Goal: Check status: Check status

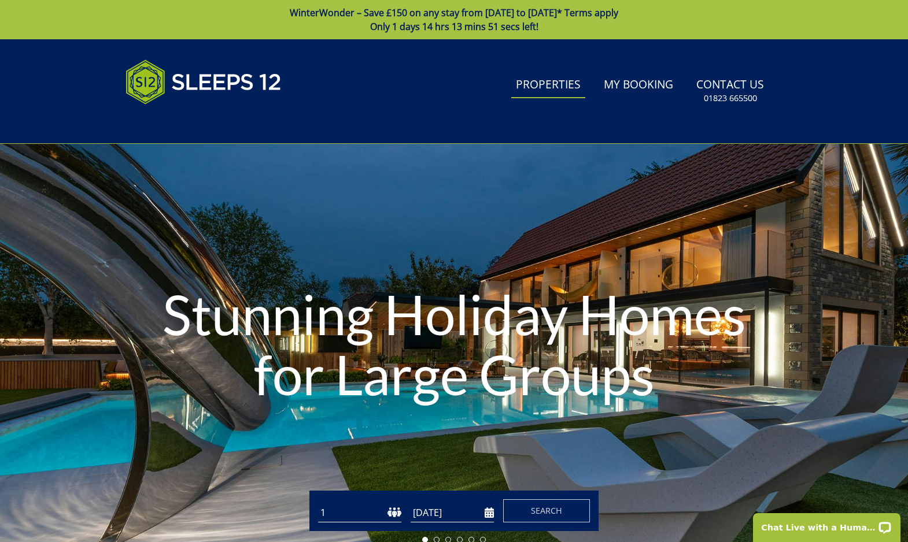
click at [561, 88] on link "Properties" at bounding box center [548, 85] width 74 height 26
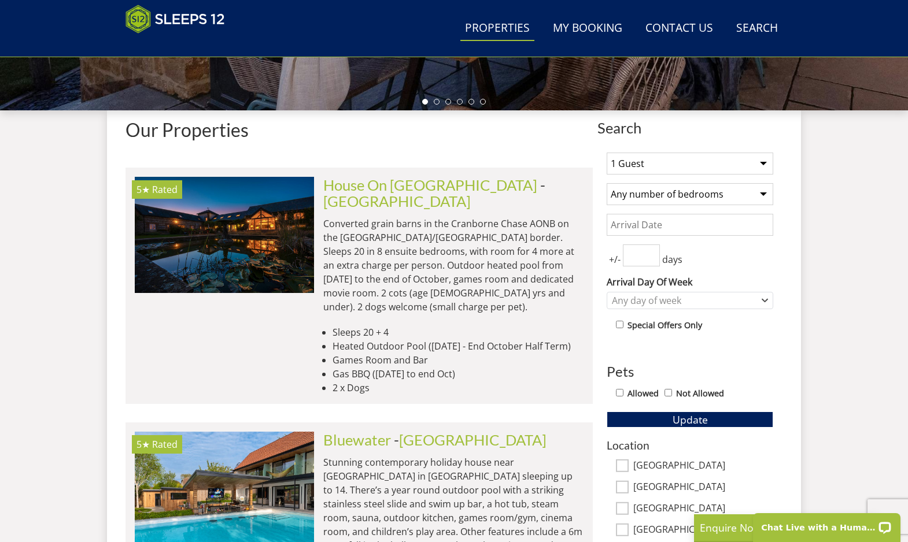
scroll to position [390, 0]
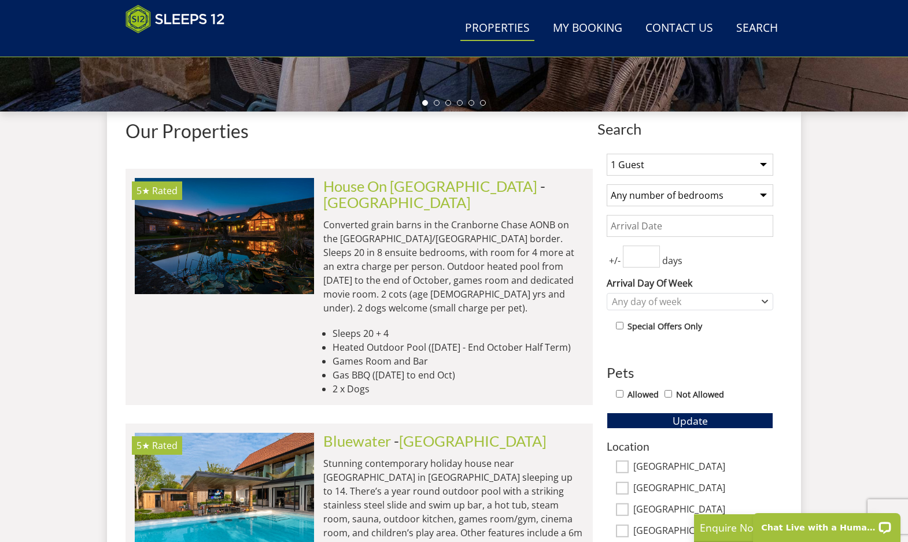
select select "12"
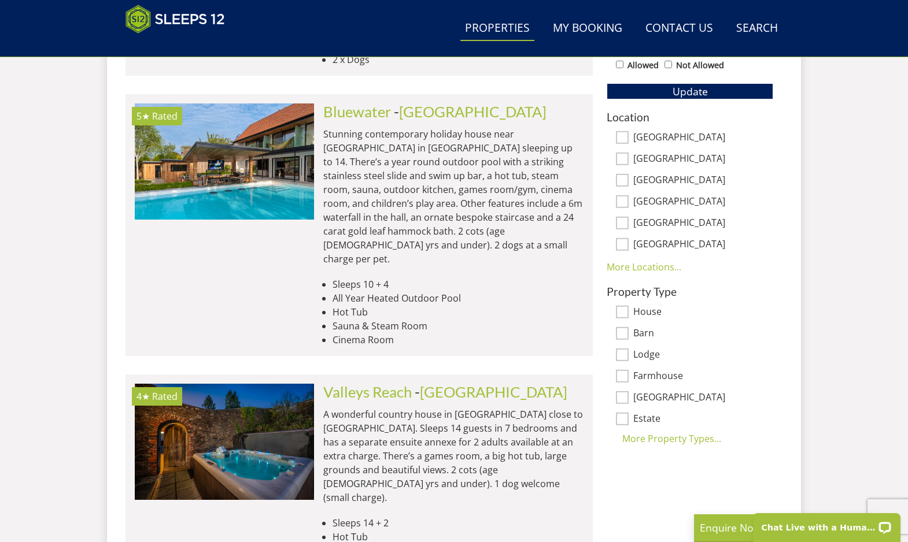
scroll to position [722, 0]
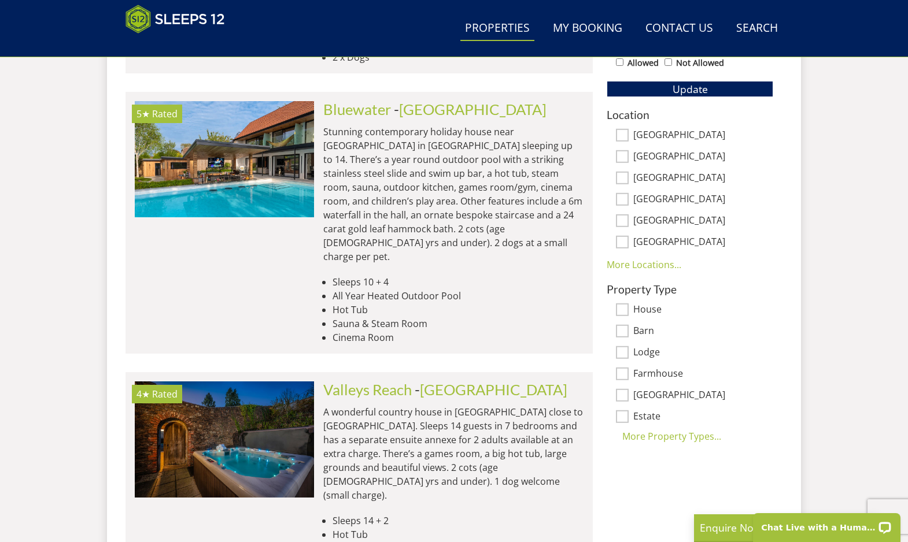
click at [641, 304] on label "House" at bounding box center [703, 310] width 140 height 13
click at [628, 304] on input "House" at bounding box center [622, 310] width 13 height 13
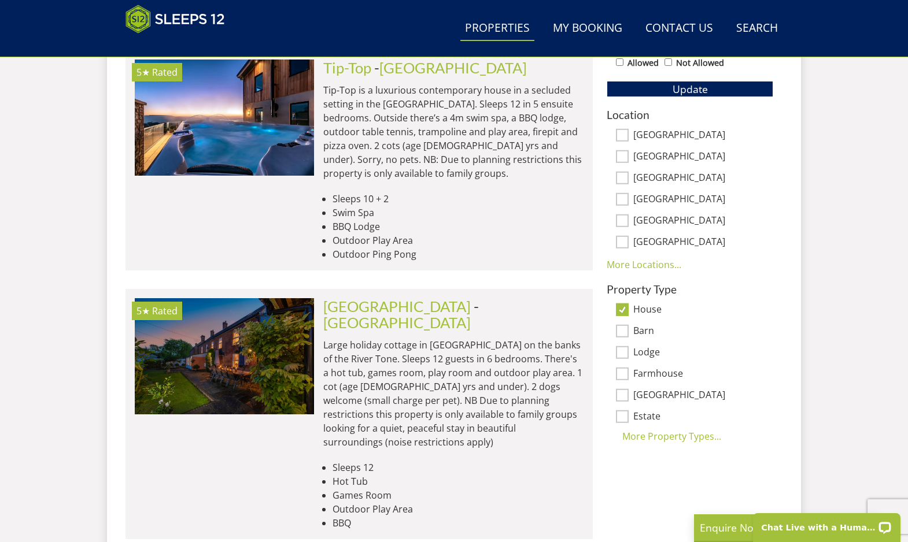
click at [639, 312] on label "House" at bounding box center [703, 310] width 140 height 13
click at [628, 312] on input "House" at bounding box center [622, 310] width 13 height 13
checkbox input "false"
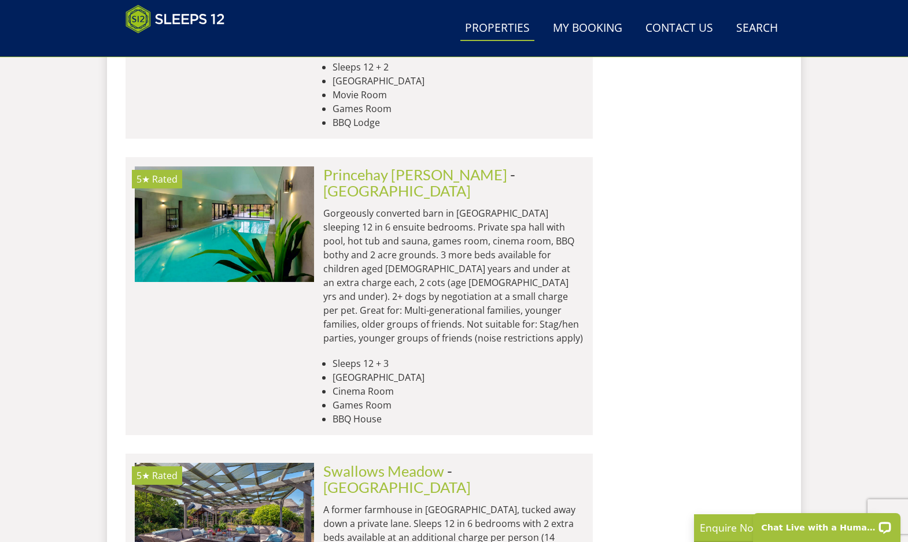
scroll to position [3365, 0]
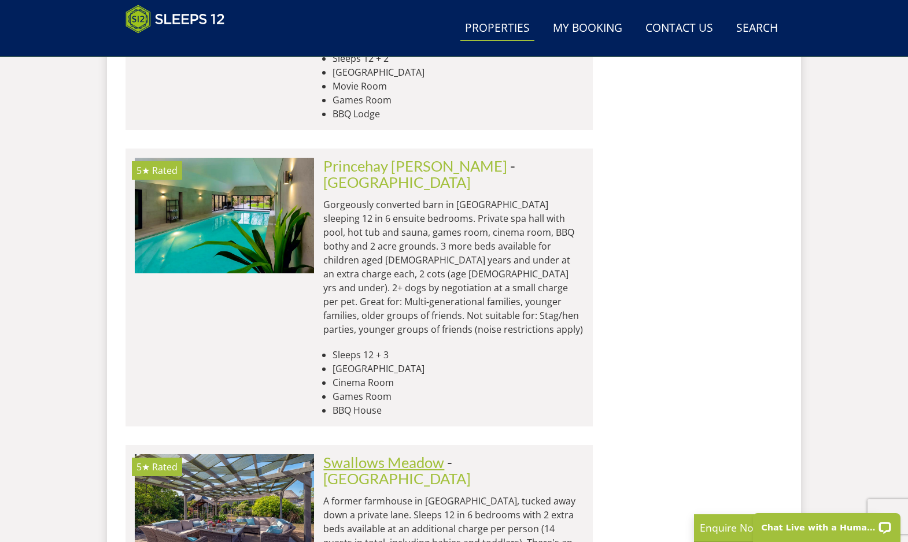
click at [356, 454] on link "Swallows Meadow" at bounding box center [383, 462] width 121 height 17
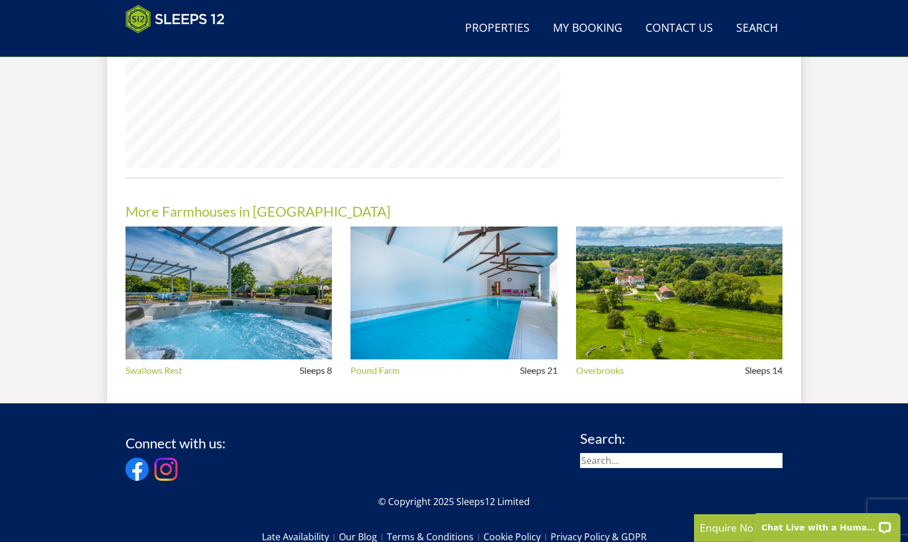
scroll to position [1023, 0]
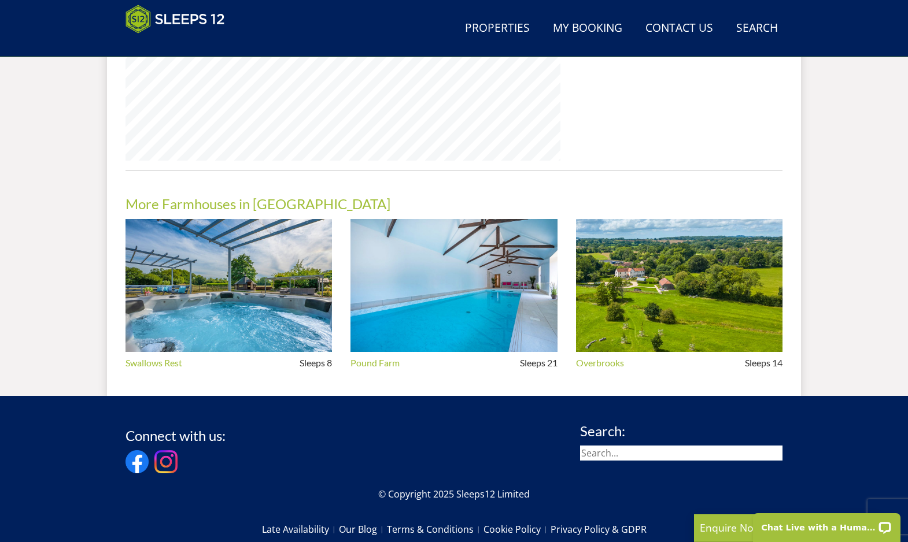
select select "12"
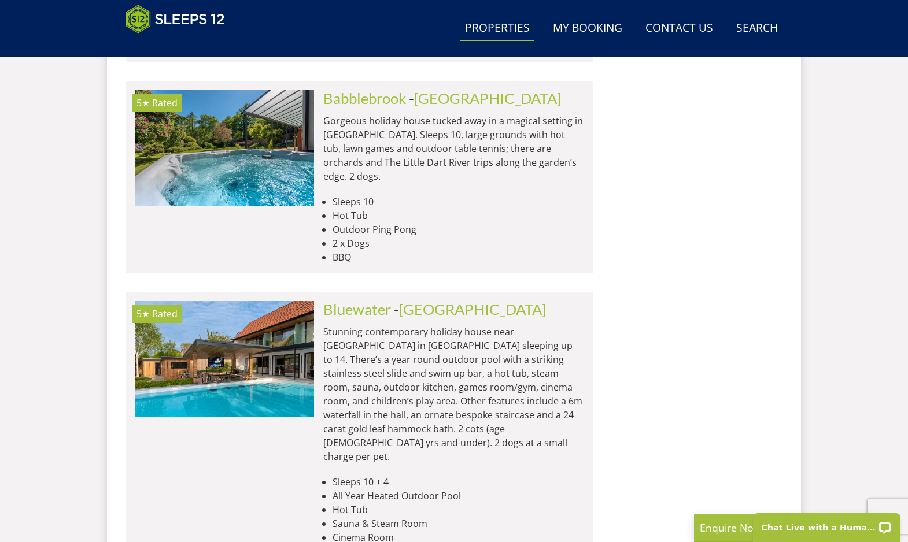
scroll to position [4672, 0]
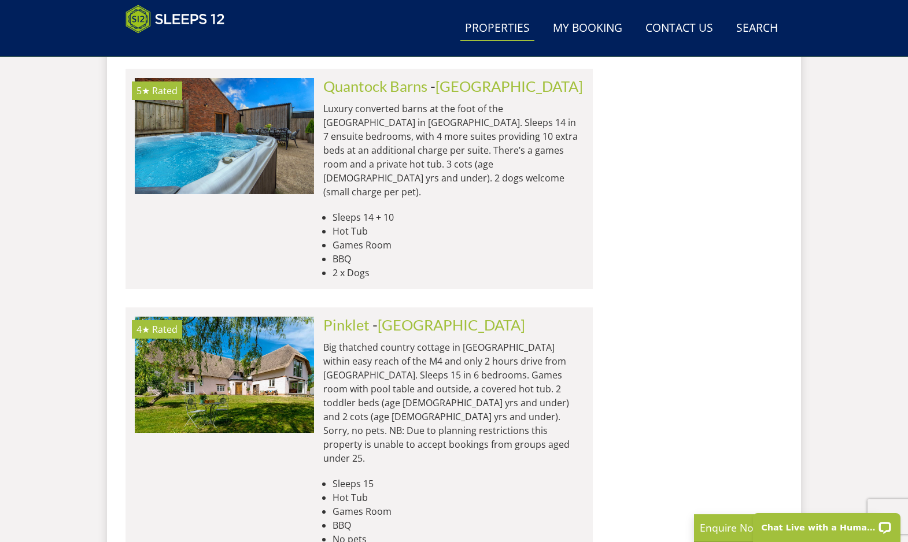
scroll to position [9260, 0]
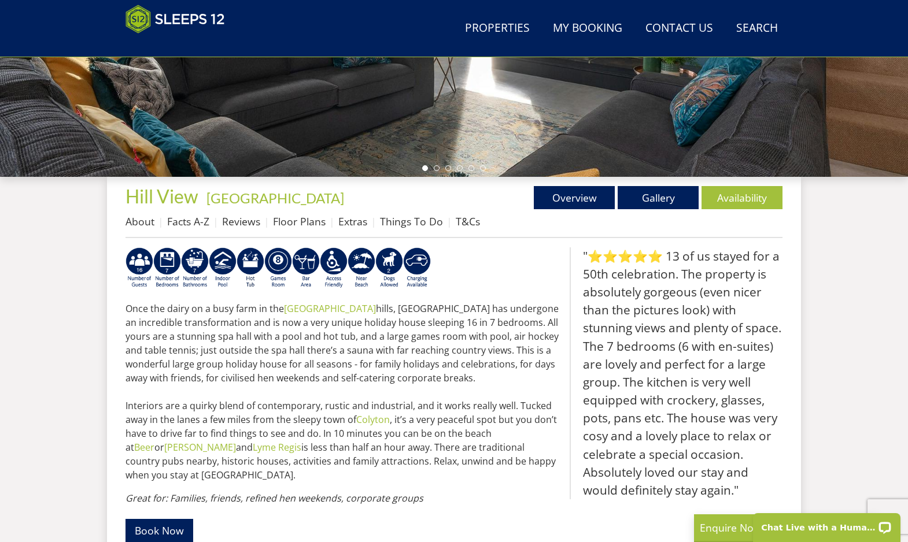
scroll to position [325, 0]
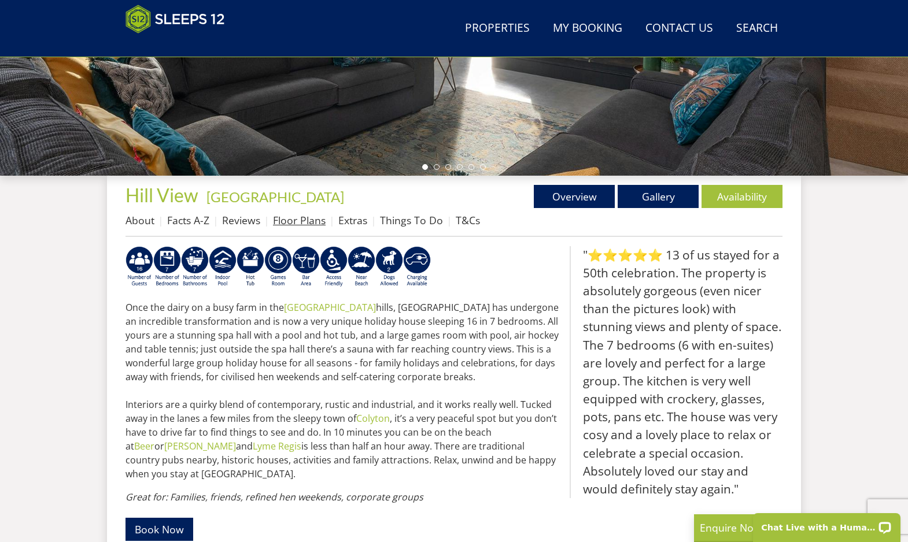
click at [310, 227] on link "Floor Plans" at bounding box center [299, 220] width 53 height 14
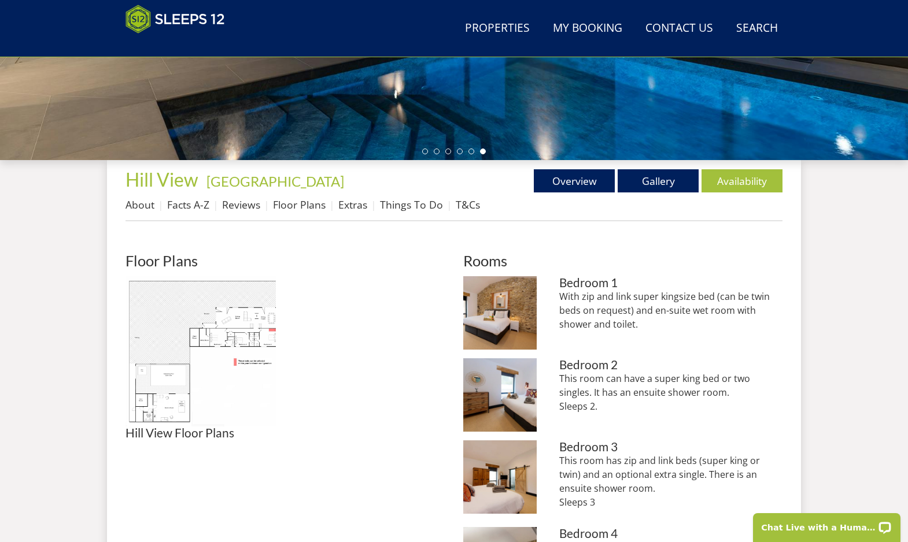
scroll to position [309, 0]
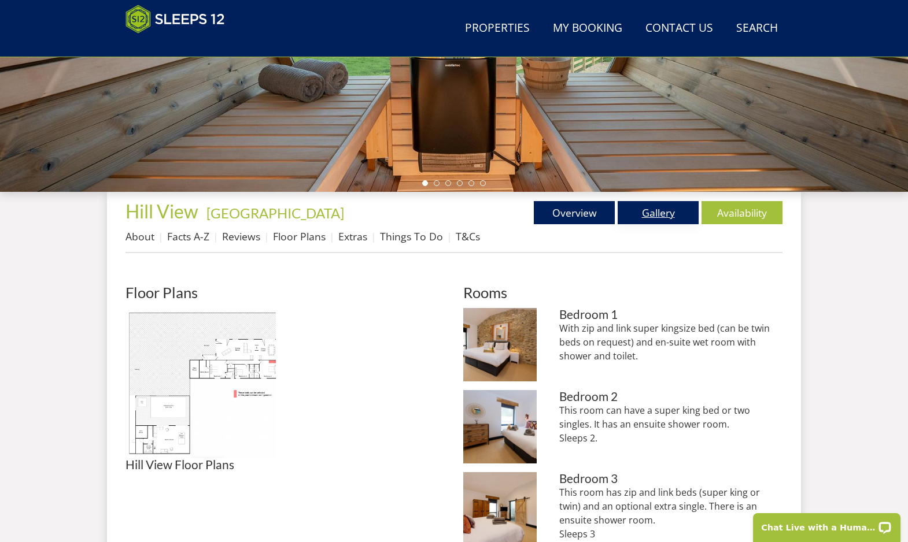
click at [664, 221] on link "Gallery" at bounding box center [657, 212] width 81 height 23
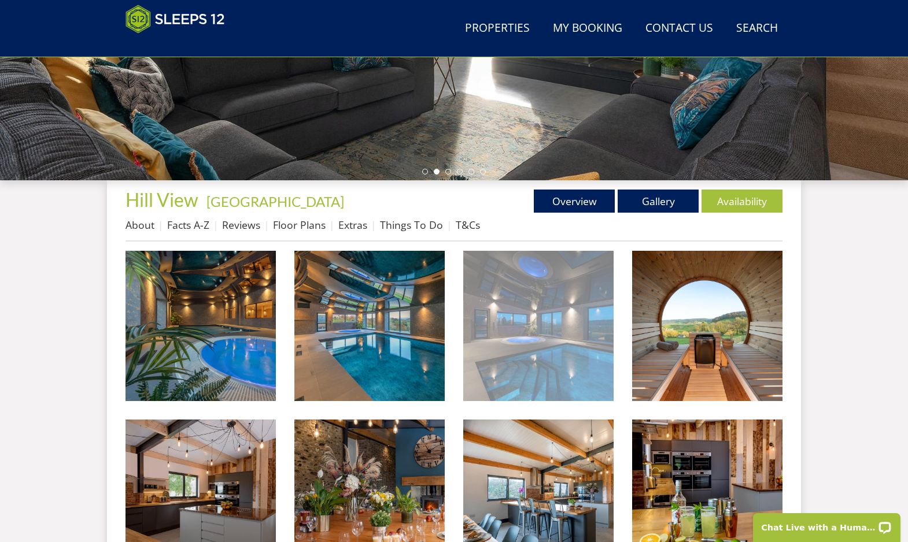
scroll to position [345, 0]
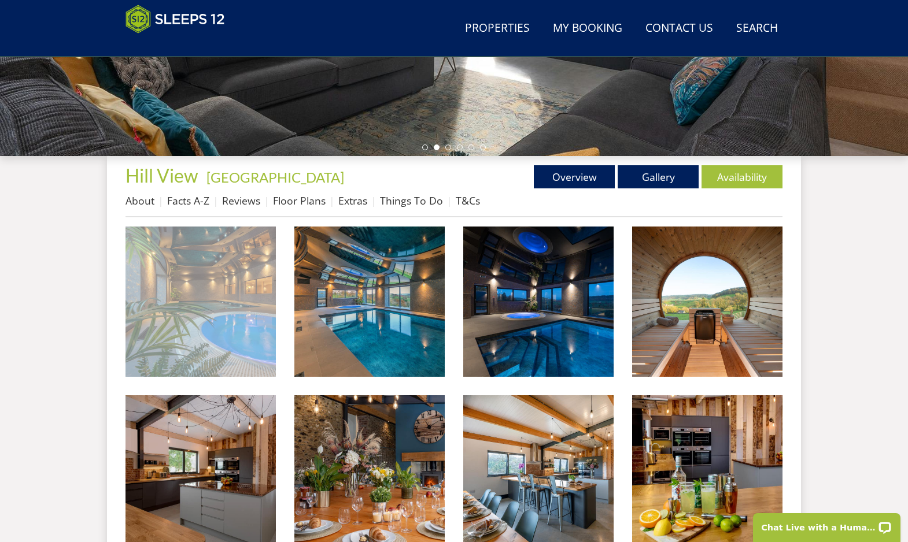
click at [214, 297] on img at bounding box center [200, 302] width 150 height 150
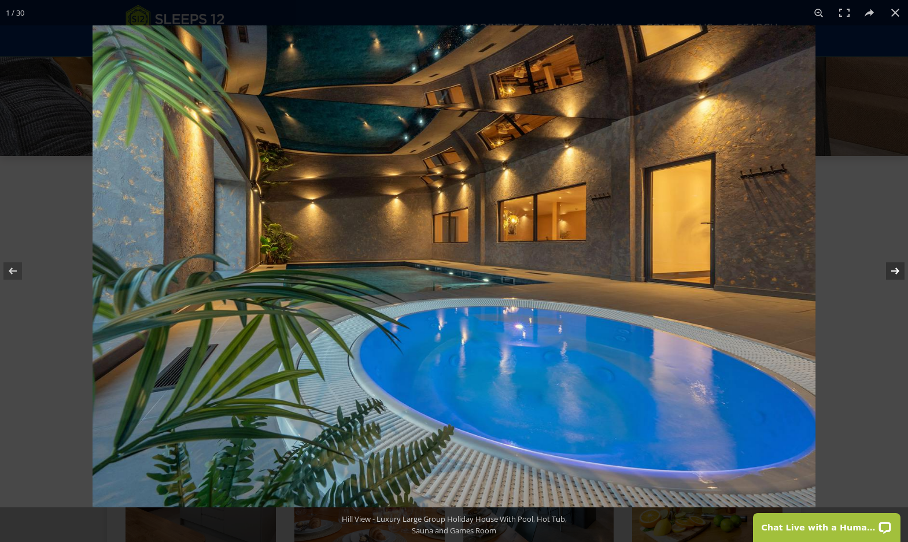
click at [890, 275] on button at bounding box center [887, 271] width 40 height 58
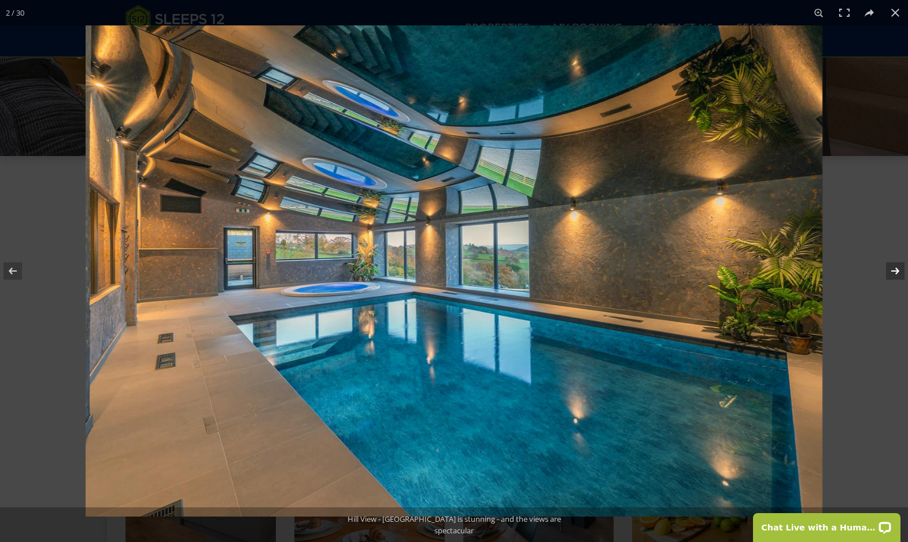
click at [890, 275] on button at bounding box center [887, 271] width 40 height 58
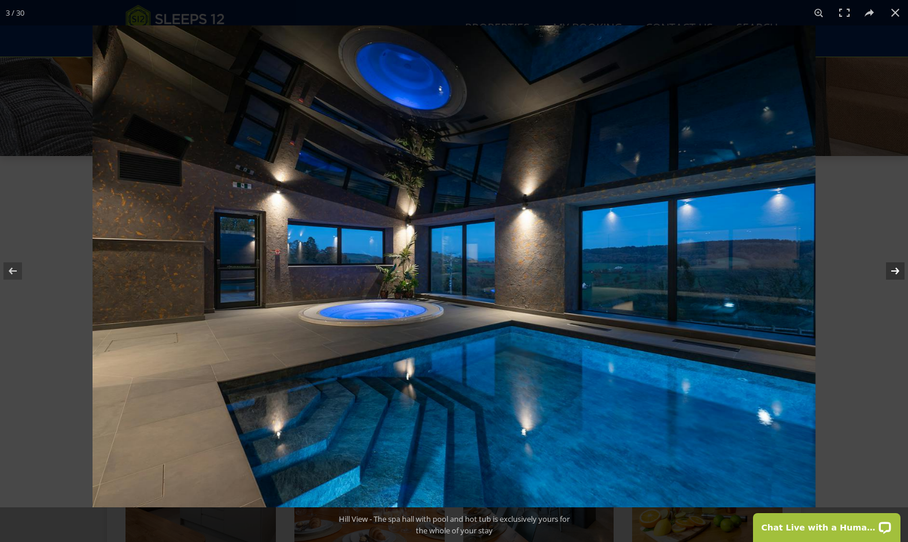
click at [890, 275] on button at bounding box center [887, 271] width 40 height 58
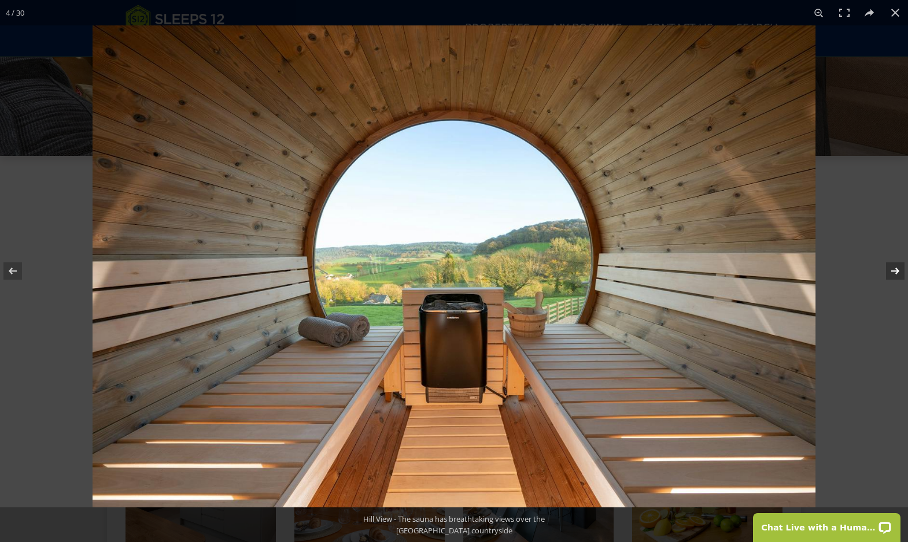
click at [890, 275] on button at bounding box center [887, 271] width 40 height 58
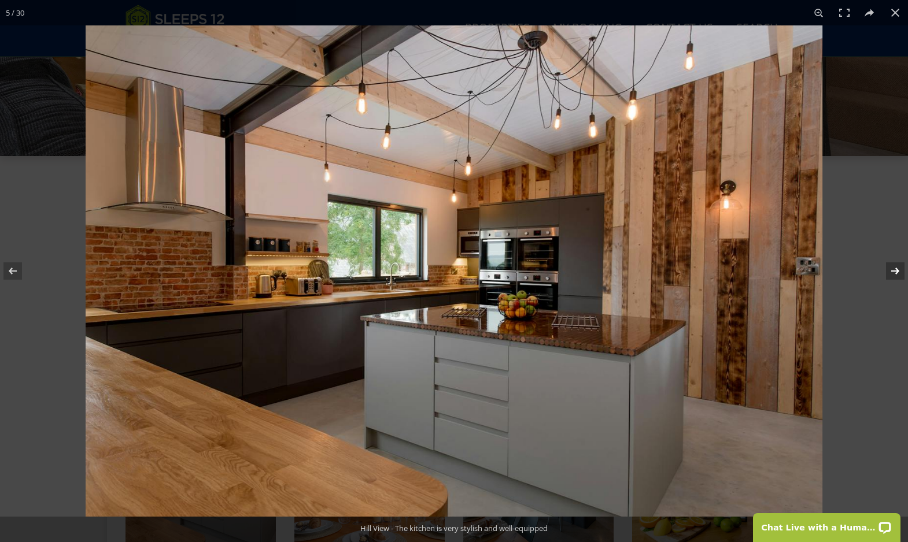
click at [890, 275] on button at bounding box center [887, 271] width 40 height 58
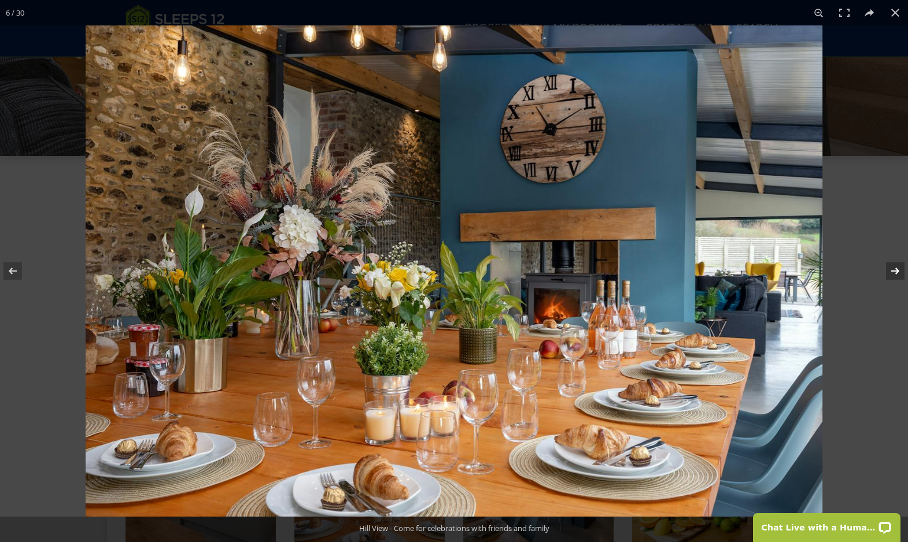
click at [891, 275] on button at bounding box center [887, 271] width 40 height 58
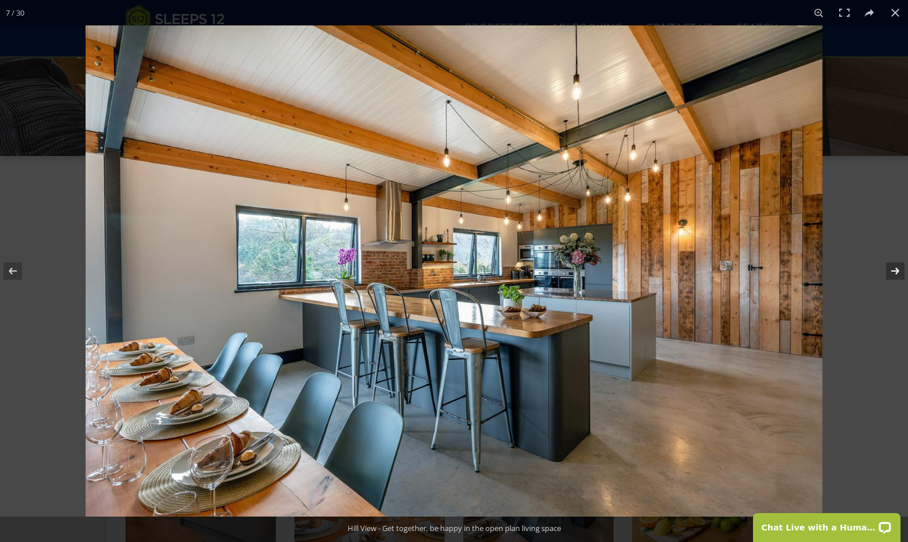
click at [891, 275] on button at bounding box center [887, 271] width 40 height 58
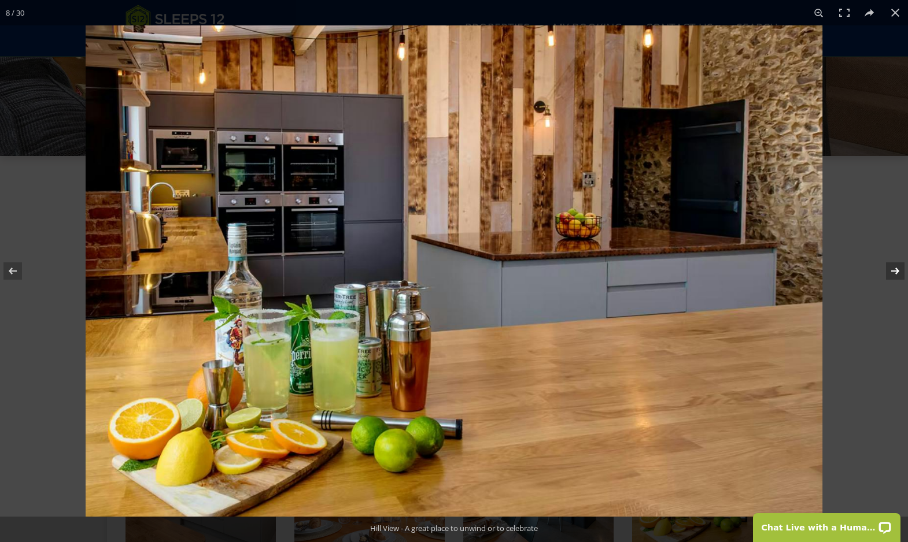
click at [891, 275] on button at bounding box center [887, 271] width 40 height 58
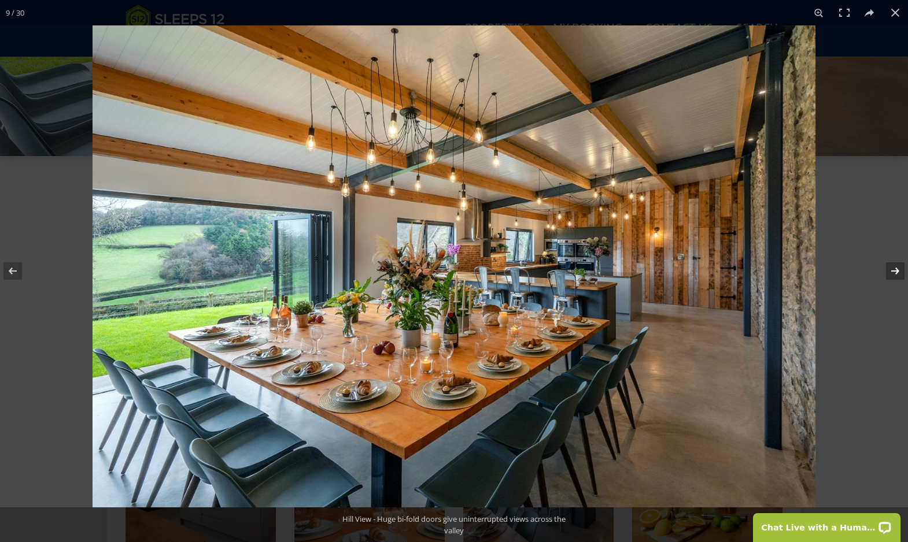
click at [891, 275] on button at bounding box center [887, 271] width 40 height 58
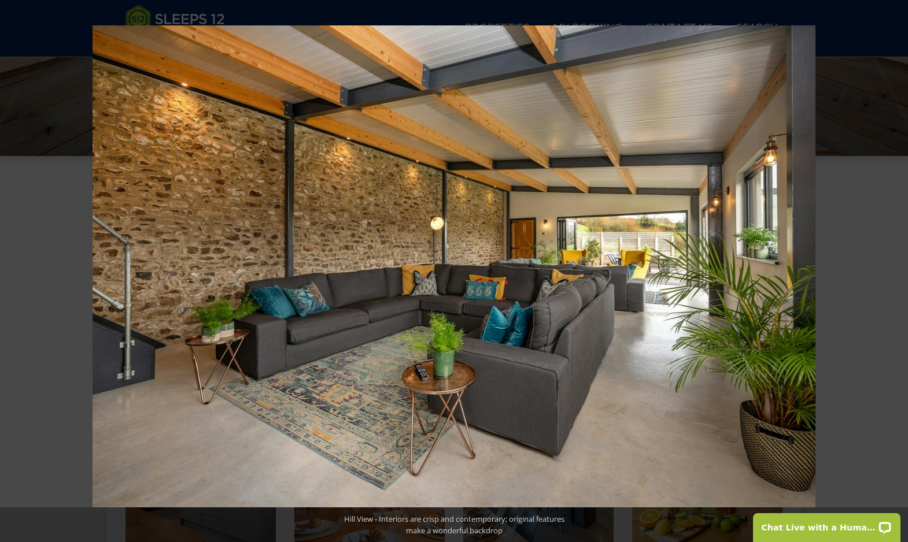
click at [891, 275] on button at bounding box center [887, 271] width 40 height 58
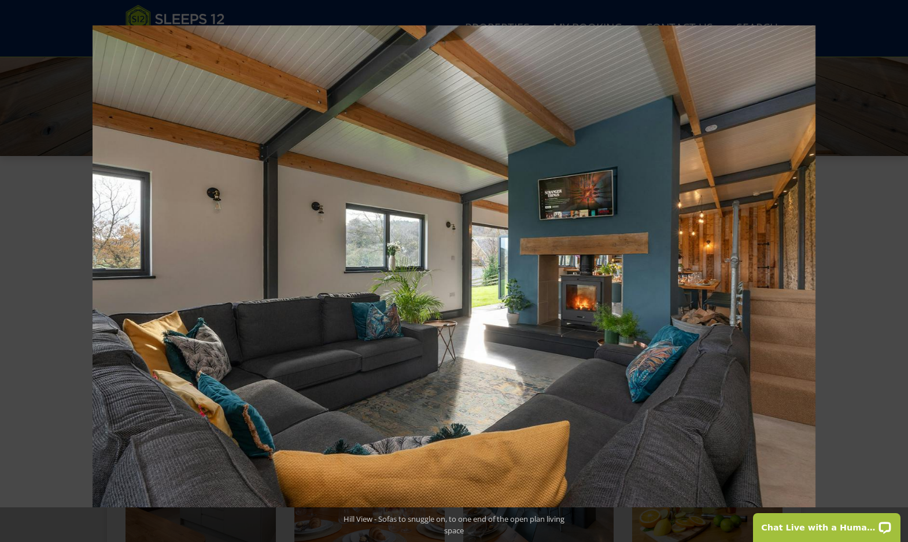
click at [891, 275] on button at bounding box center [887, 271] width 40 height 58
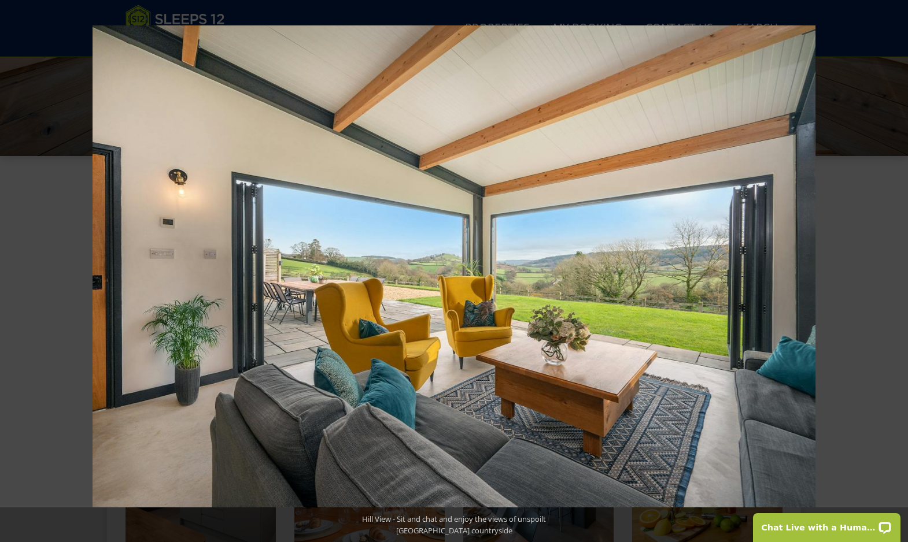
click at [891, 275] on button at bounding box center [887, 271] width 40 height 58
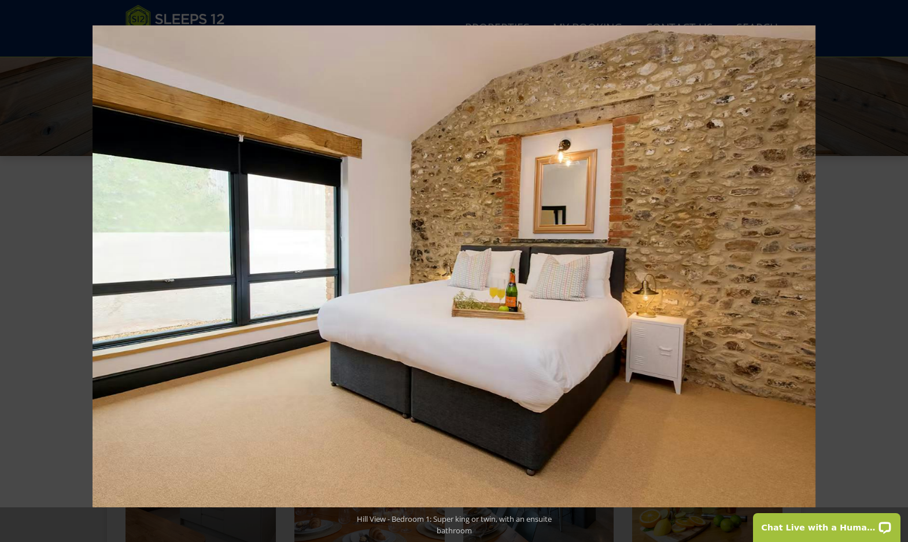
click at [891, 275] on button at bounding box center [887, 271] width 40 height 58
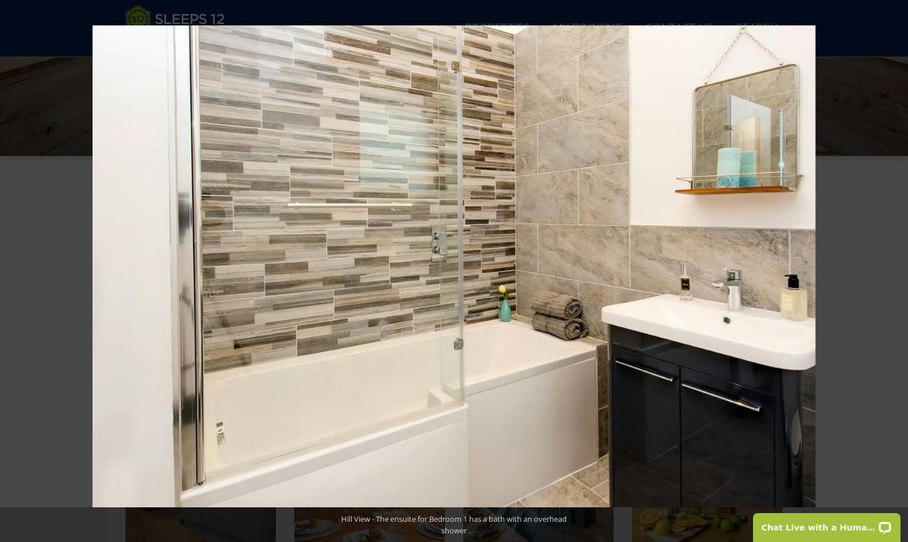
click at [891, 275] on button at bounding box center [887, 271] width 40 height 58
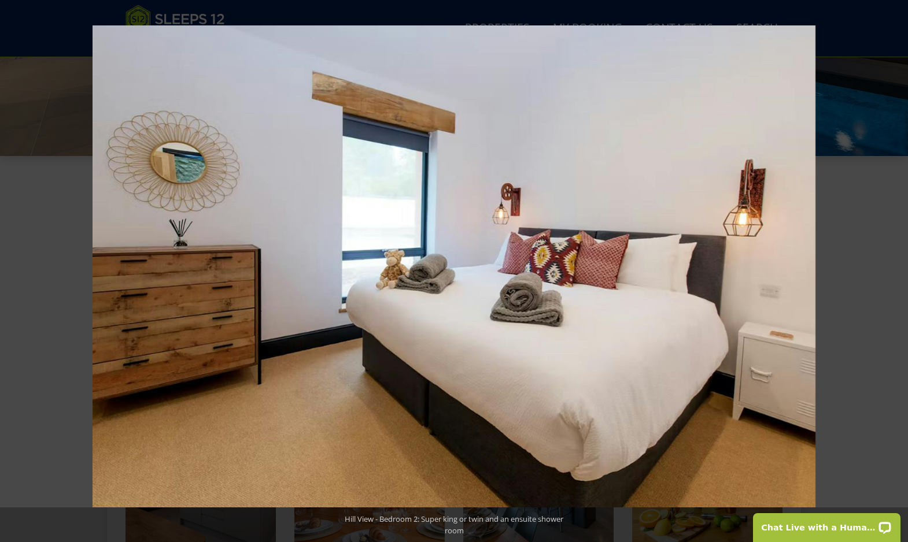
click at [891, 275] on button at bounding box center [887, 271] width 40 height 58
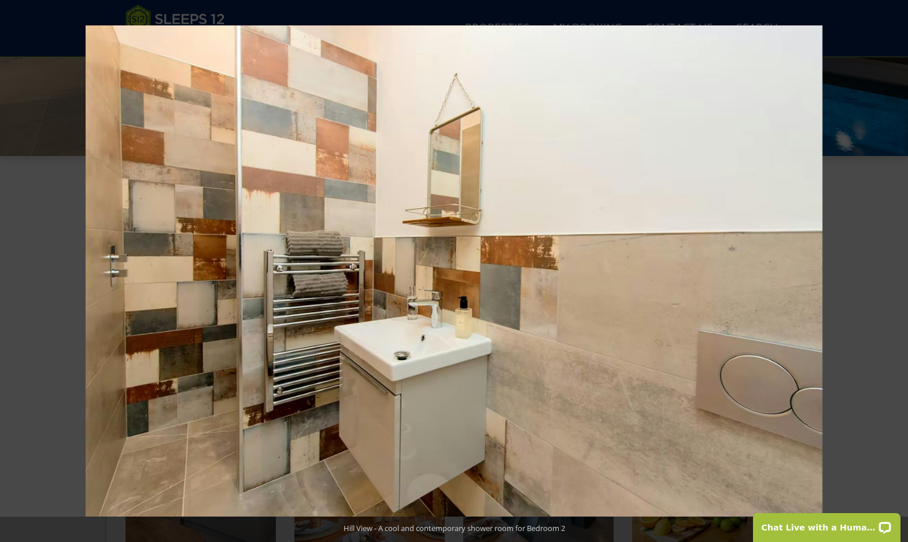
click at [891, 275] on button at bounding box center [887, 271] width 40 height 58
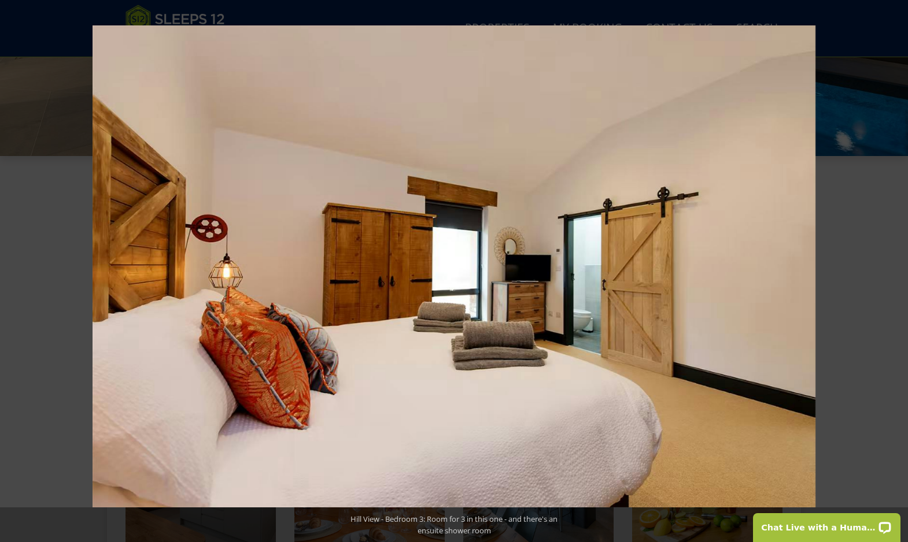
click at [891, 275] on button at bounding box center [887, 271] width 40 height 58
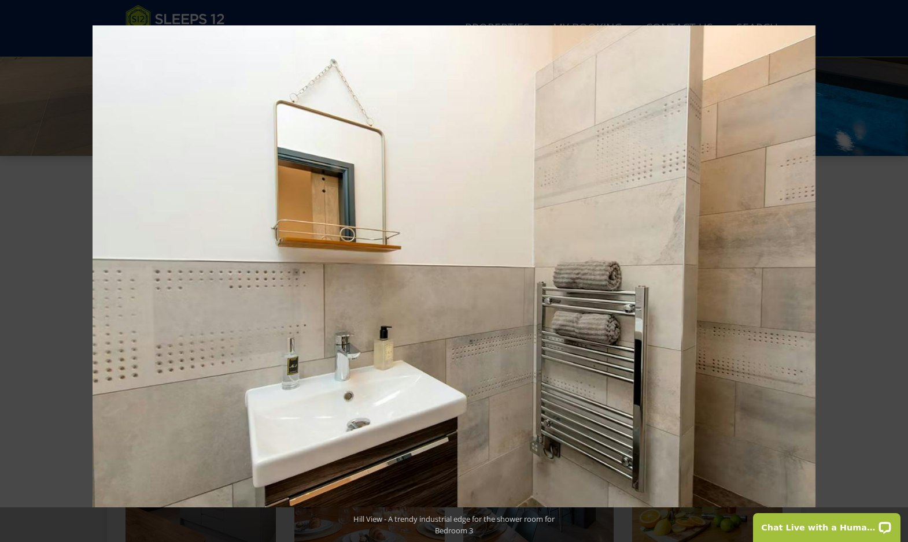
click at [891, 275] on button at bounding box center [887, 271] width 40 height 58
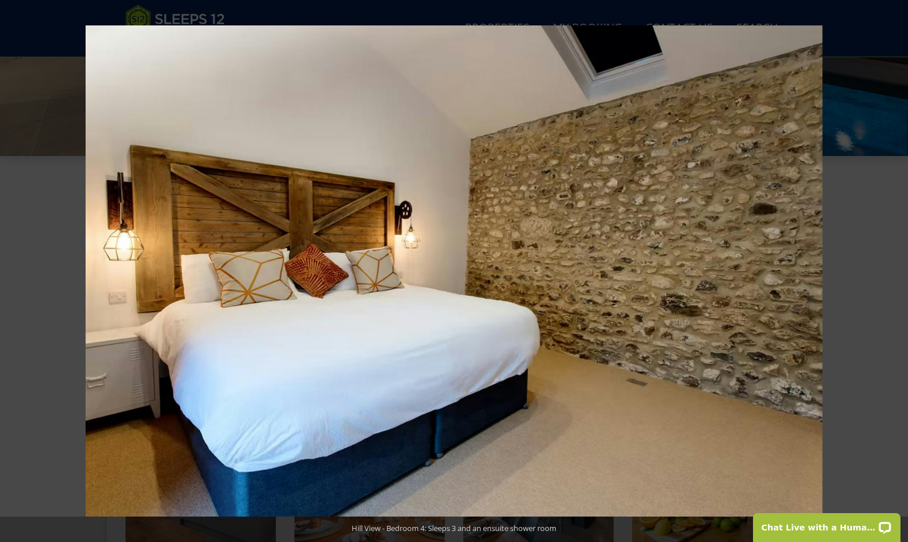
click at [891, 275] on button at bounding box center [887, 271] width 40 height 58
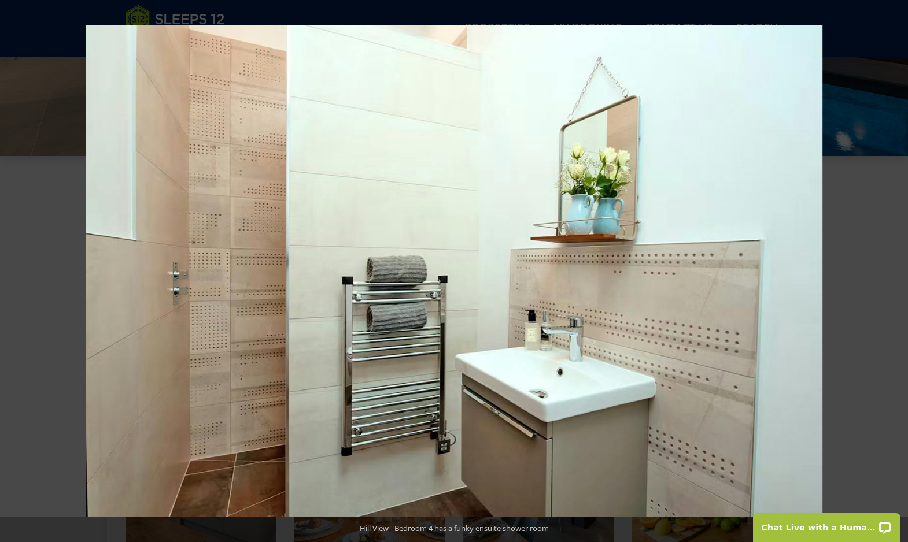
click at [891, 275] on button at bounding box center [887, 271] width 40 height 58
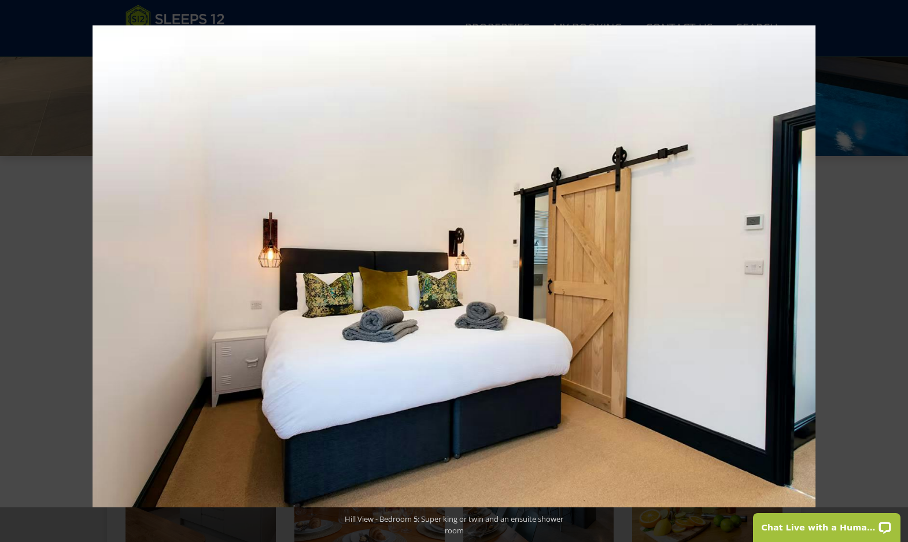
click at [891, 275] on button at bounding box center [887, 271] width 40 height 58
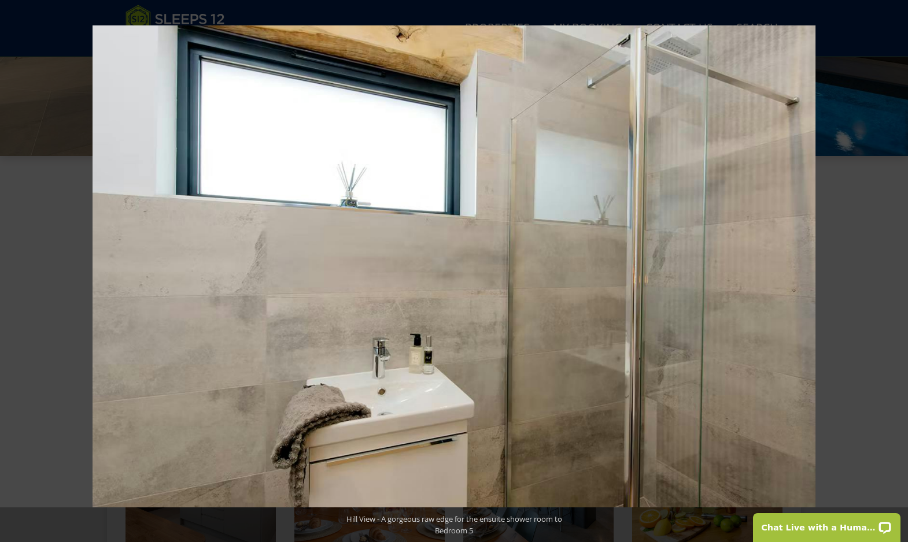
click at [891, 275] on button at bounding box center [887, 271] width 40 height 58
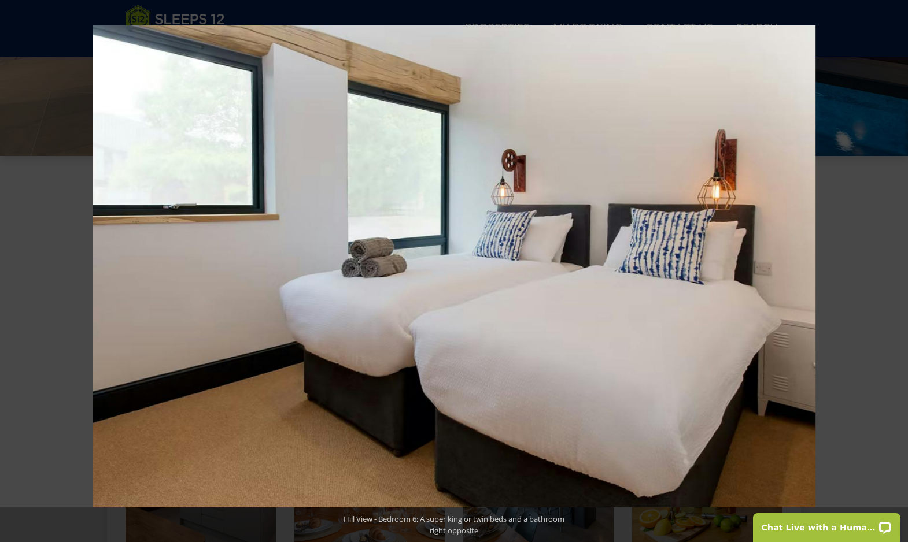
click at [891, 275] on button at bounding box center [887, 271] width 40 height 58
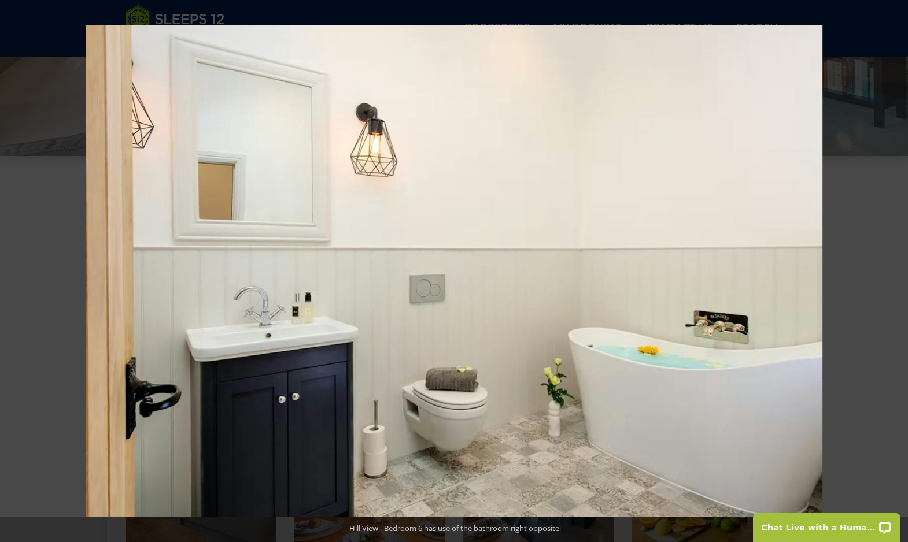
click at [891, 275] on button at bounding box center [887, 271] width 40 height 58
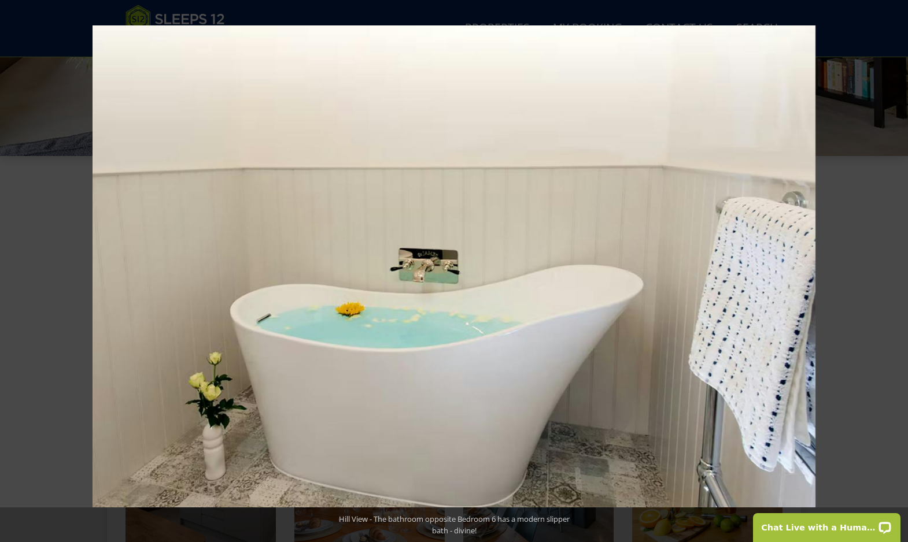
click at [891, 275] on button at bounding box center [887, 271] width 40 height 58
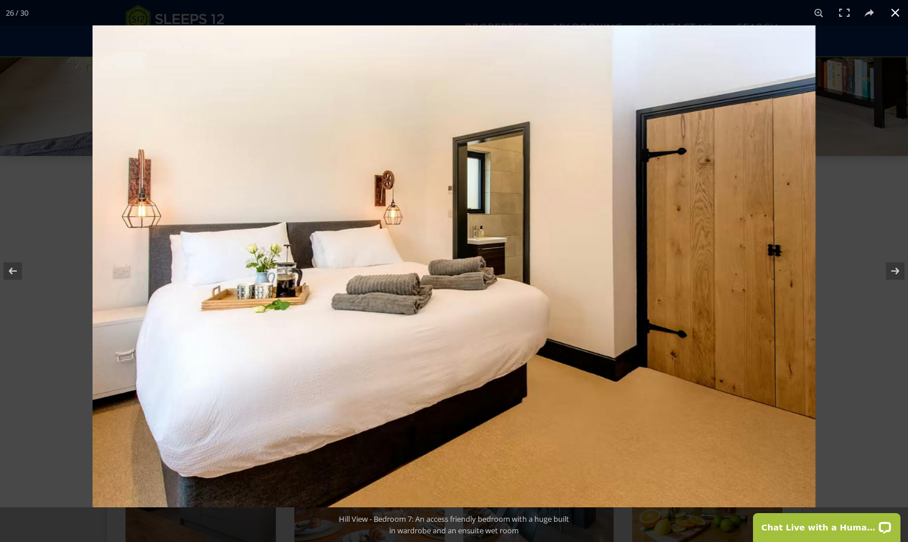
click at [892, 12] on button at bounding box center [894, 12] width 25 height 25
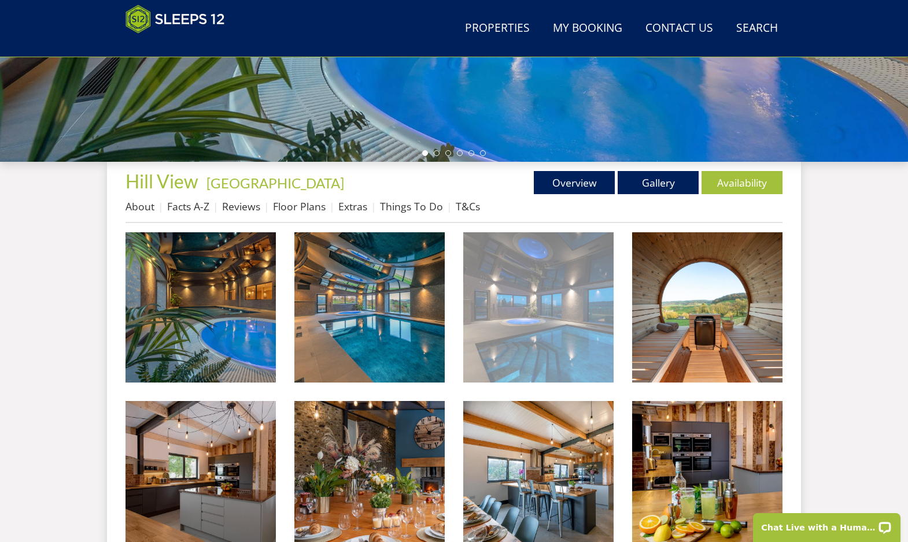
scroll to position [358, 0]
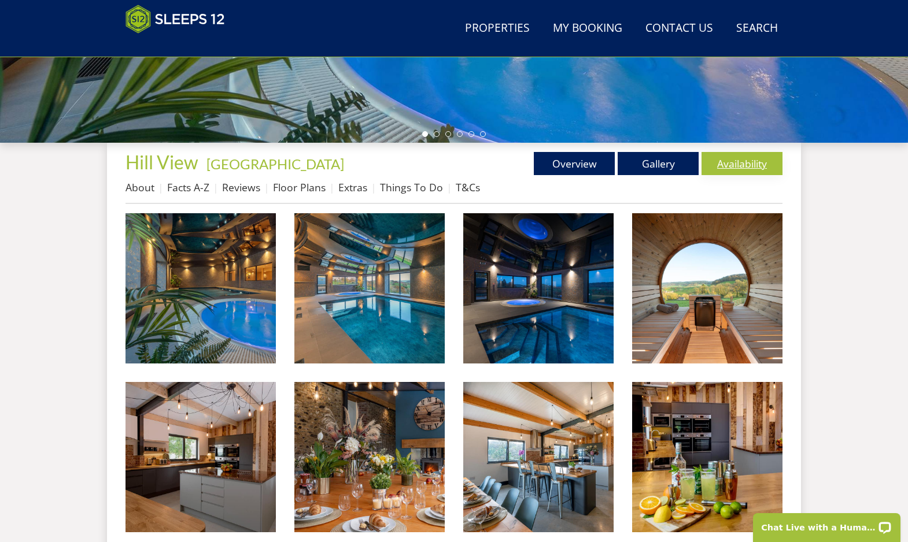
click at [752, 157] on link "Availability" at bounding box center [741, 163] width 81 height 23
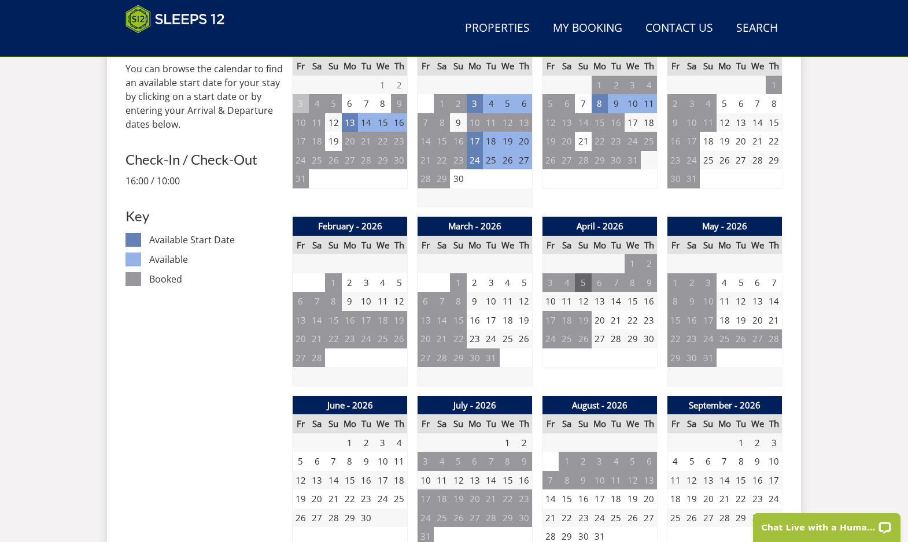
scroll to position [490, 0]
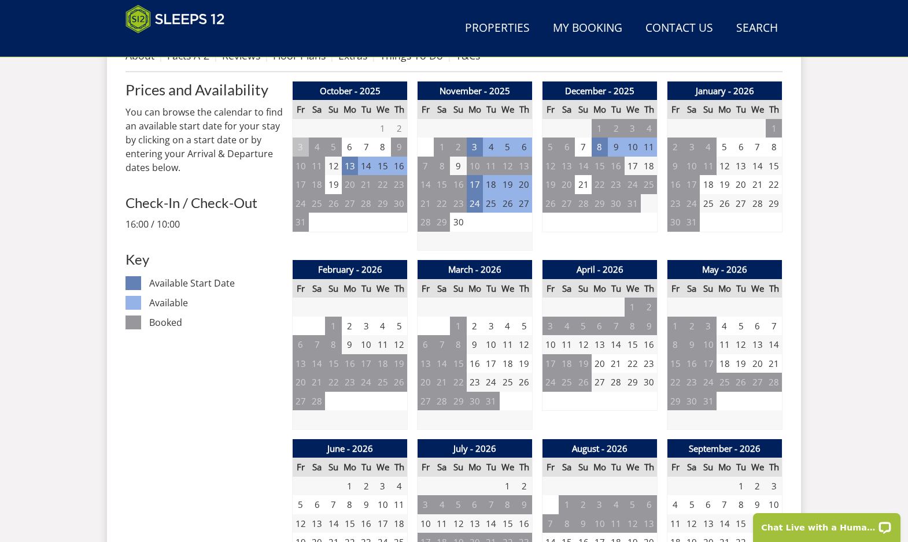
click at [350, 148] on td "6" at bounding box center [350, 147] width 16 height 19
click at [371, 147] on td "7" at bounding box center [366, 147] width 16 height 19
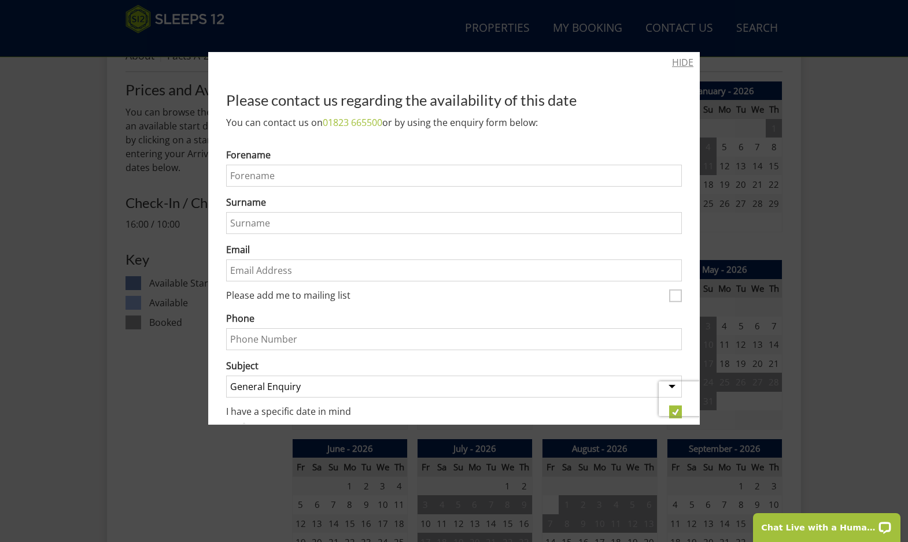
click at [683, 65] on link "HIDE" at bounding box center [682, 63] width 21 height 14
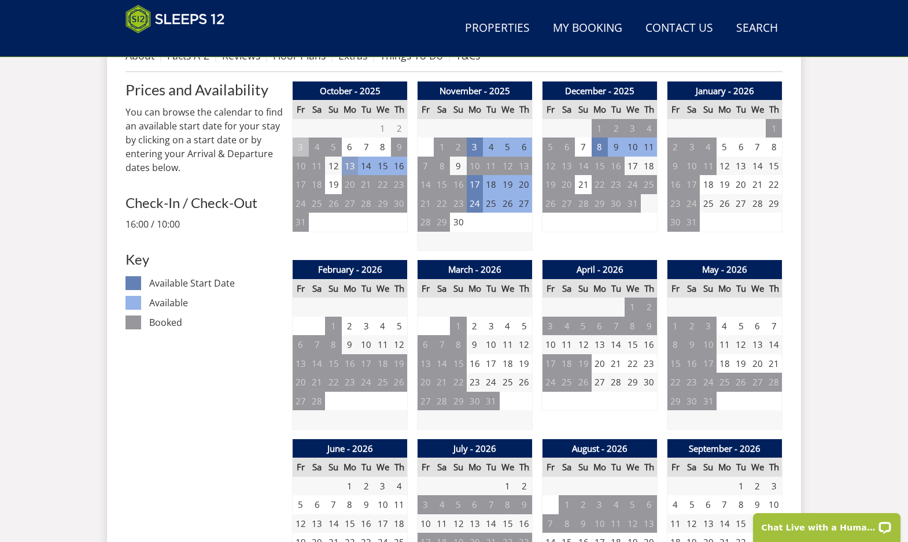
click at [346, 161] on td "13" at bounding box center [350, 166] width 16 height 19
click at [397, 187] on link at bounding box center [392, 189] width 20 height 20
click at [331, 186] on td "19" at bounding box center [333, 184] width 16 height 19
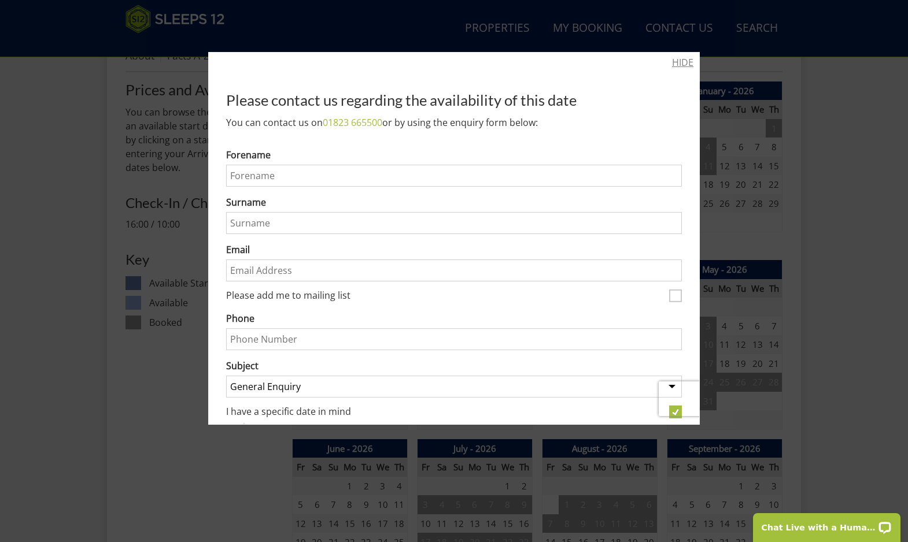
click at [683, 65] on link "HIDE" at bounding box center [682, 63] width 21 height 14
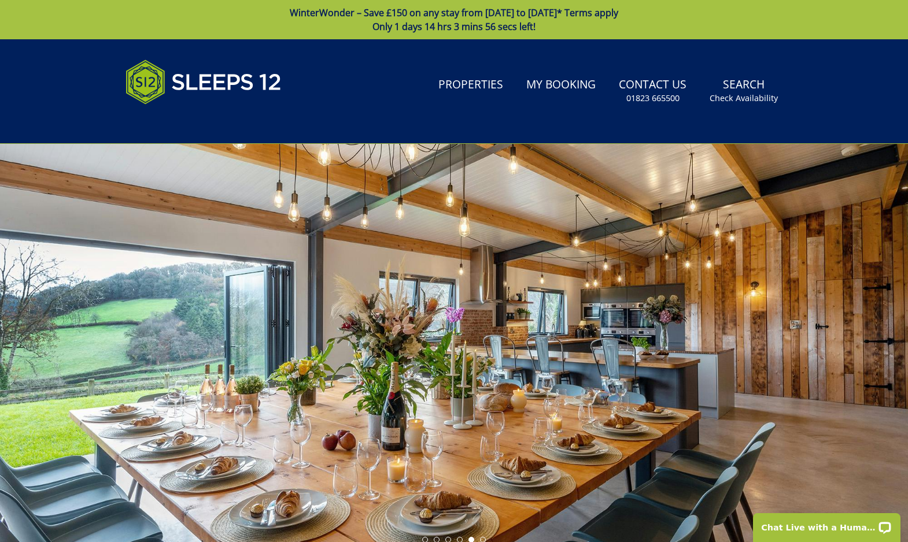
scroll to position [0, 0]
click at [579, 93] on link "My Booking" at bounding box center [560, 85] width 79 height 26
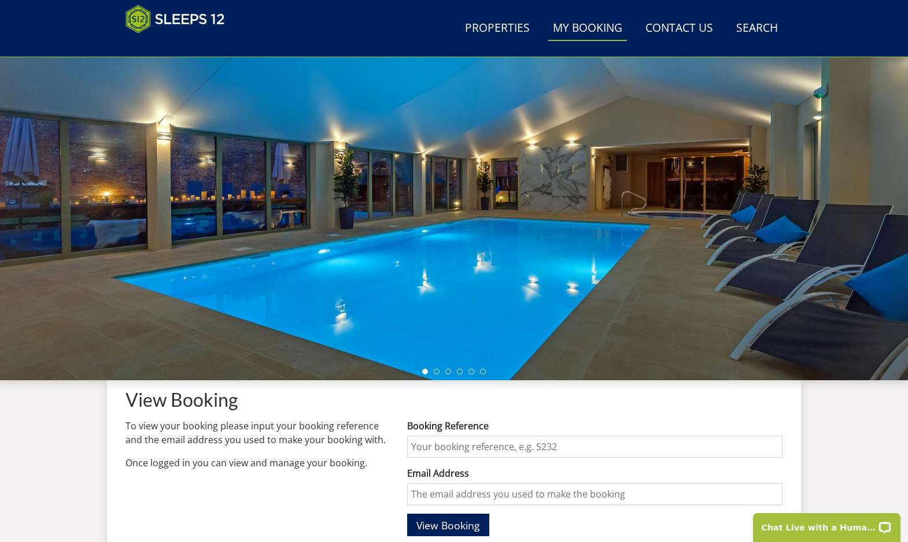
scroll to position [102, 0]
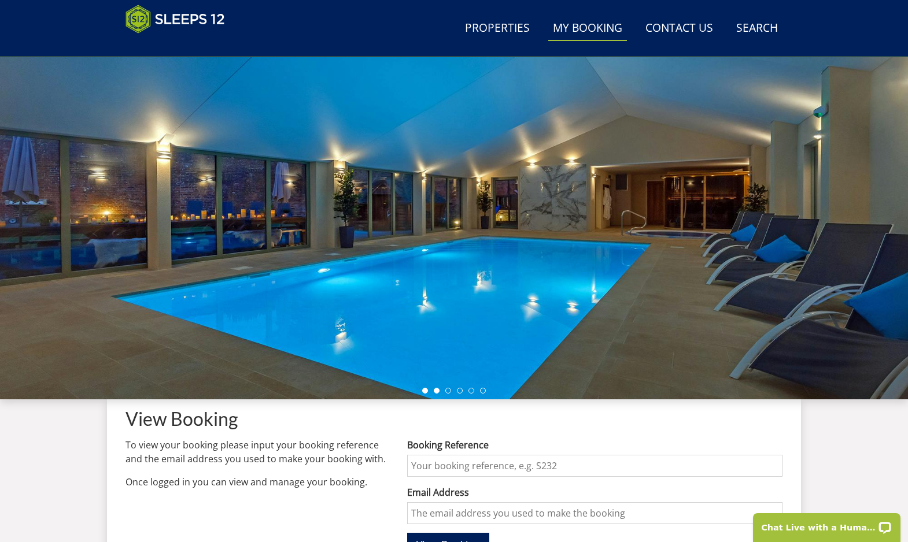
click at [434, 389] on li at bounding box center [437, 391] width 6 height 6
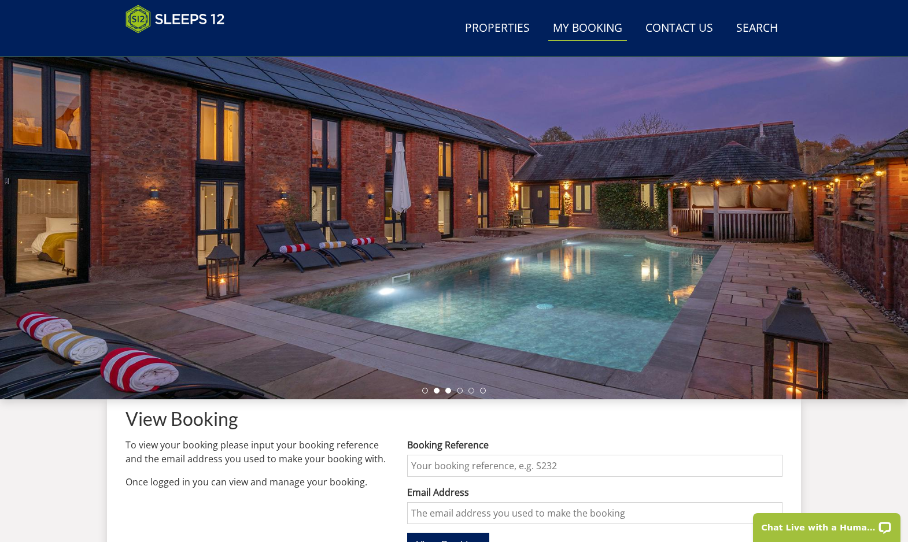
click at [449, 391] on li at bounding box center [448, 391] width 6 height 6
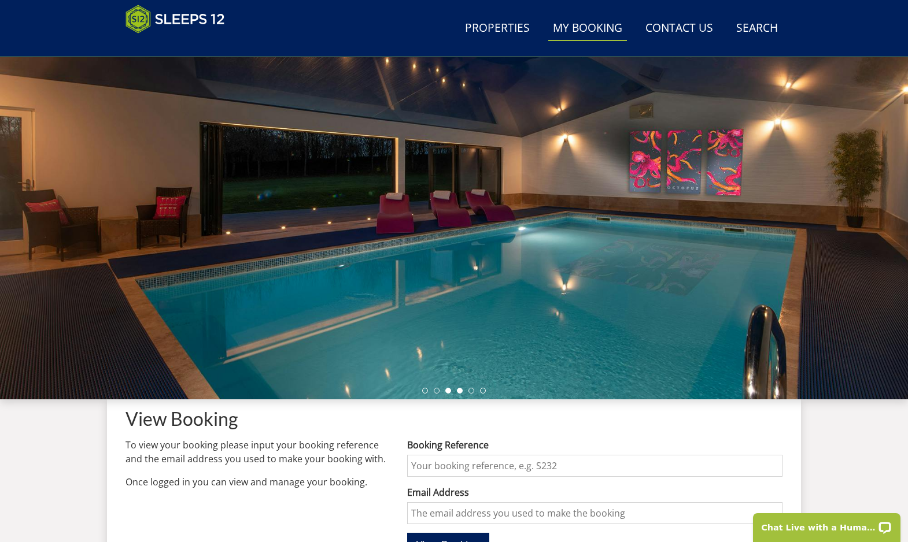
click at [459, 393] on li at bounding box center [460, 391] width 6 height 6
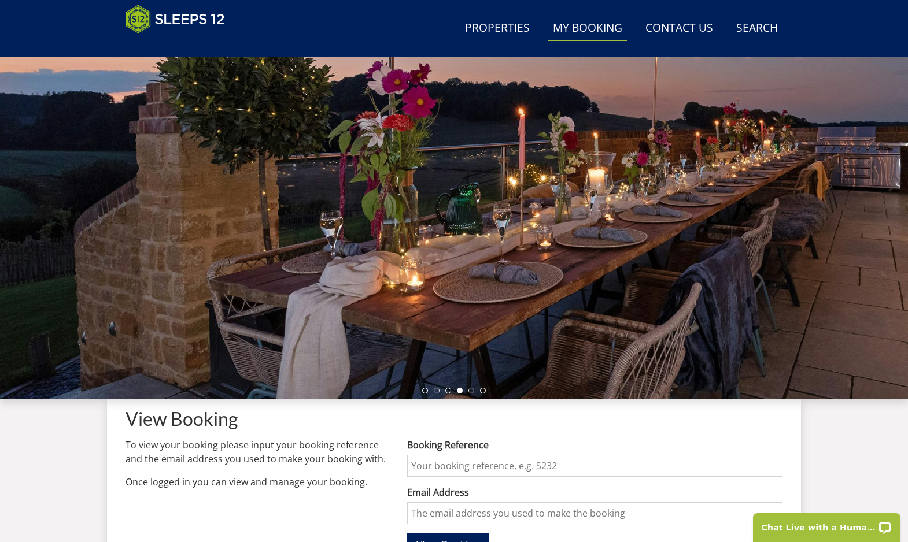
click at [472, 394] on div at bounding box center [454, 197] width 908 height 405
click at [468, 393] on li at bounding box center [471, 391] width 6 height 6
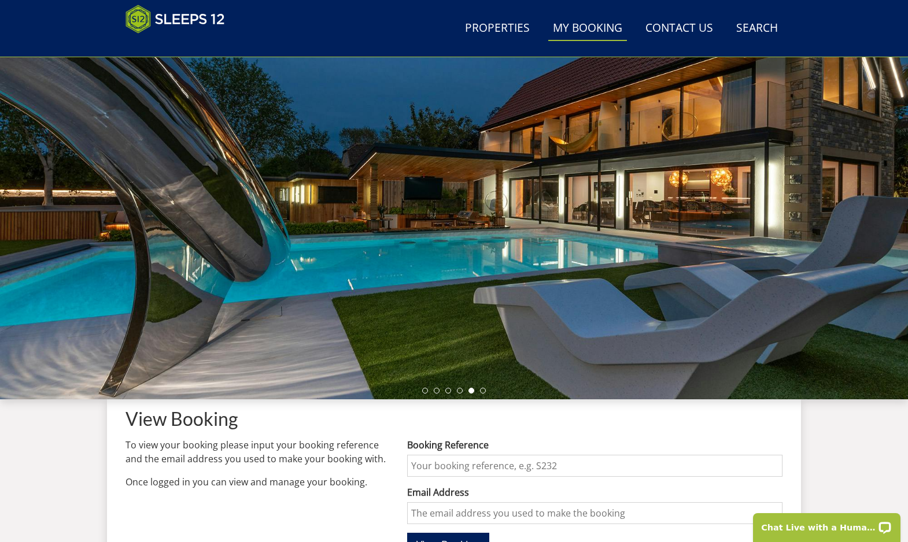
click at [479, 393] on ul at bounding box center [454, 391] width 64 height 6
click at [483, 393] on li at bounding box center [483, 391] width 6 height 6
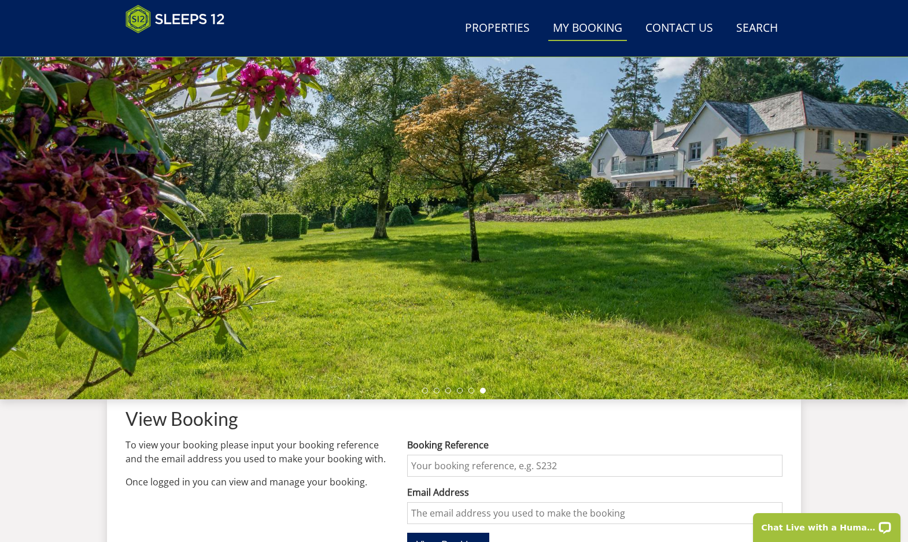
click at [456, 464] on input "Booking Reference" at bounding box center [594, 466] width 375 height 22
type input "s"
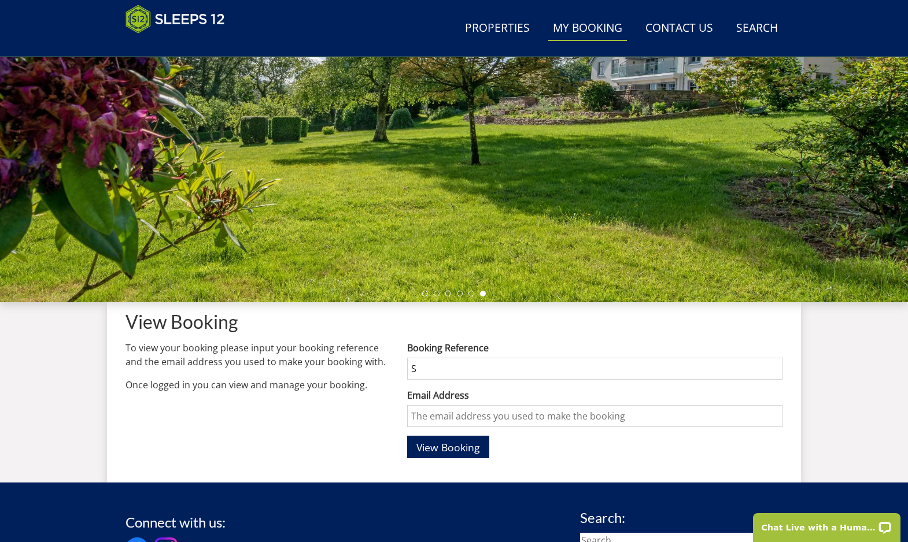
scroll to position [200, 0]
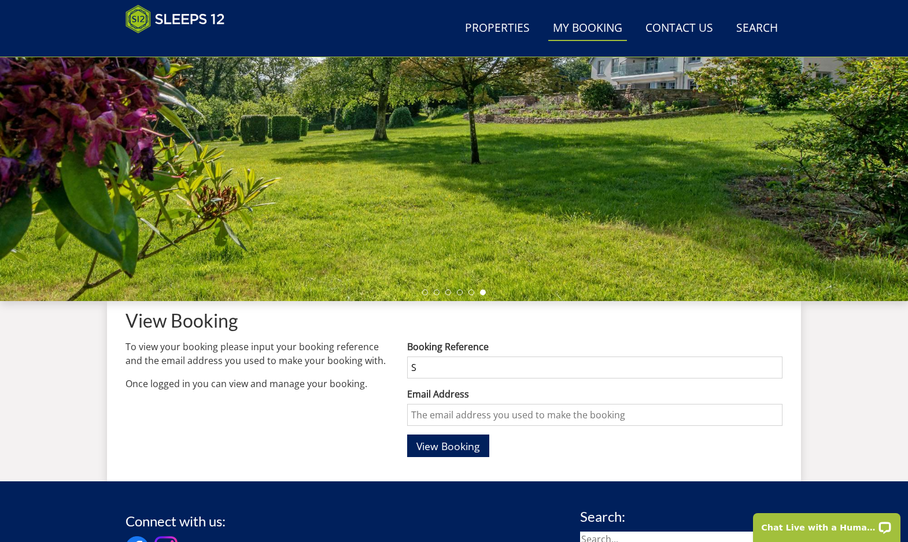
drag, startPoint x: 449, startPoint y: 373, endPoint x: 369, endPoint y: 371, distance: 79.8
click at [369, 371] on div "View Booking To view your booking please input your booking reference and the e…" at bounding box center [453, 382] width 657 height 162
paste input "45178"
type input "S45178"
click at [475, 410] on input "Email Address" at bounding box center [594, 415] width 375 height 22
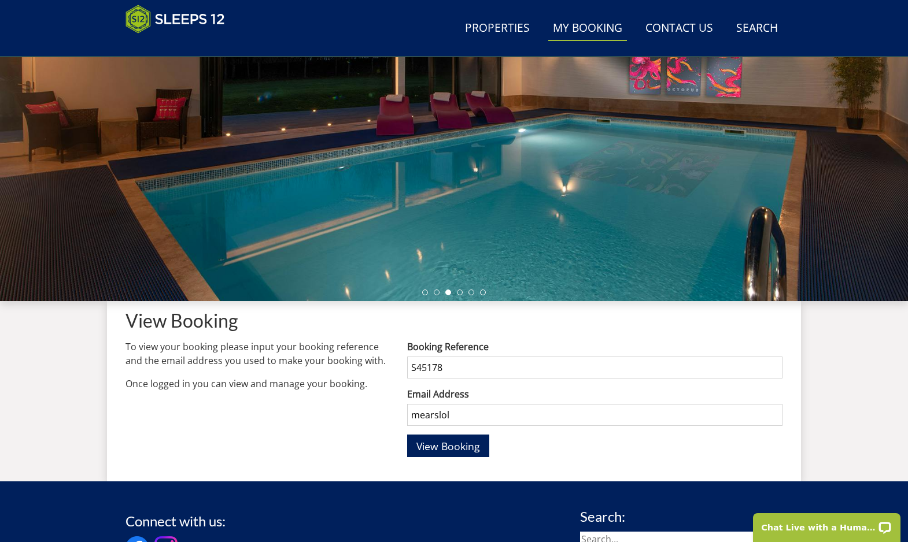
click at [497, 413] on input "mearslol" at bounding box center [594, 415] width 375 height 22
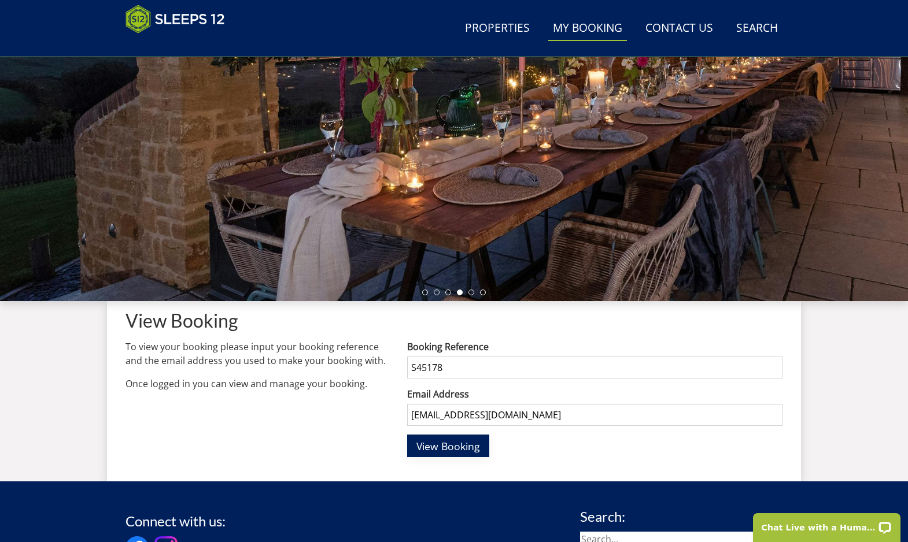
type input "mearslol@hotmail.co.uk"
click at [462, 449] on span "View Booking" at bounding box center [448, 446] width 64 height 14
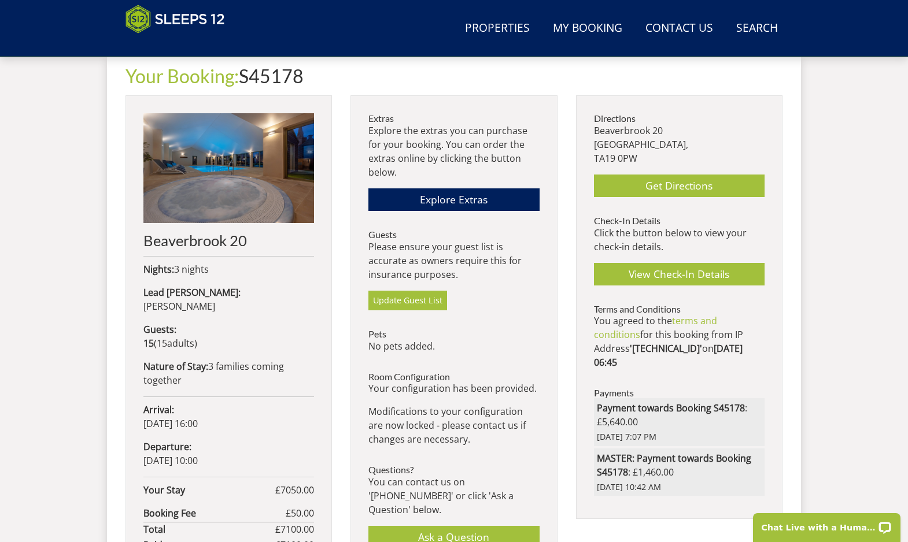
scroll to position [443, 0]
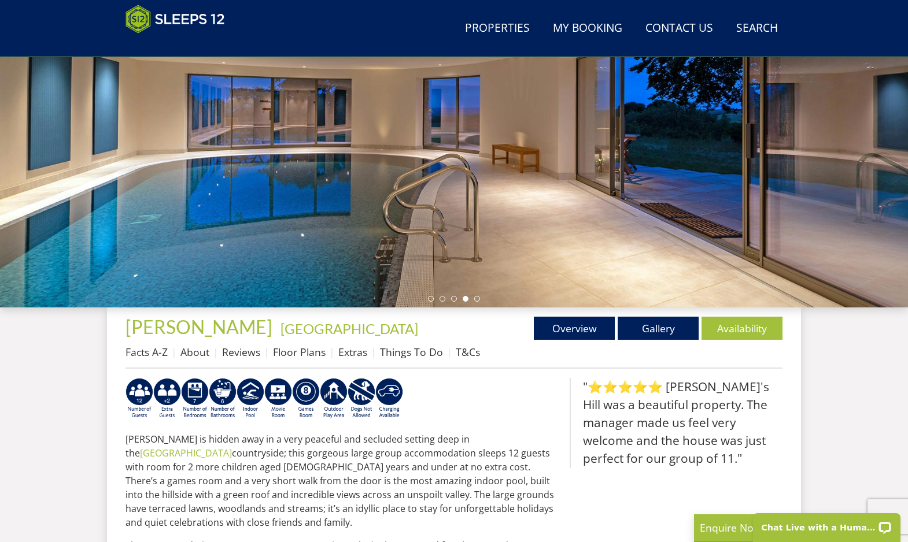
scroll to position [195, 0]
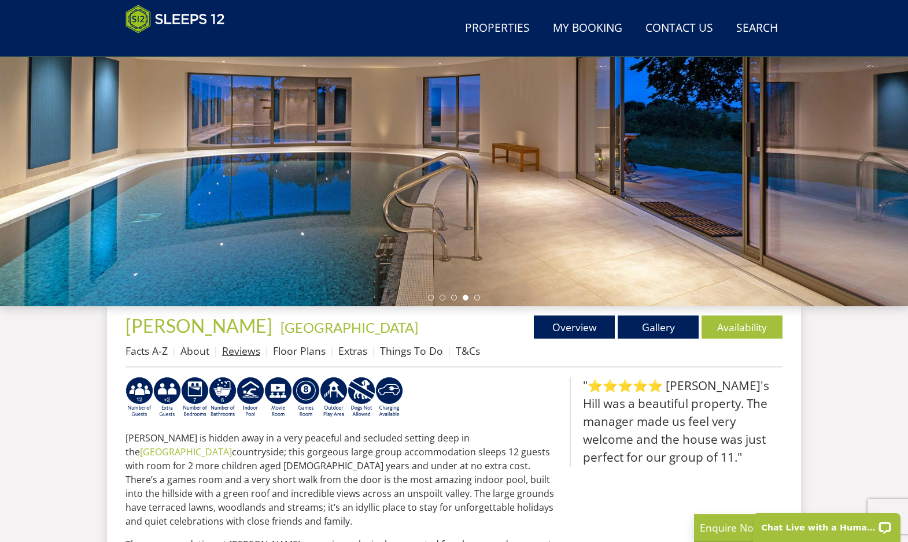
click at [252, 357] on link "Reviews" at bounding box center [241, 351] width 38 height 14
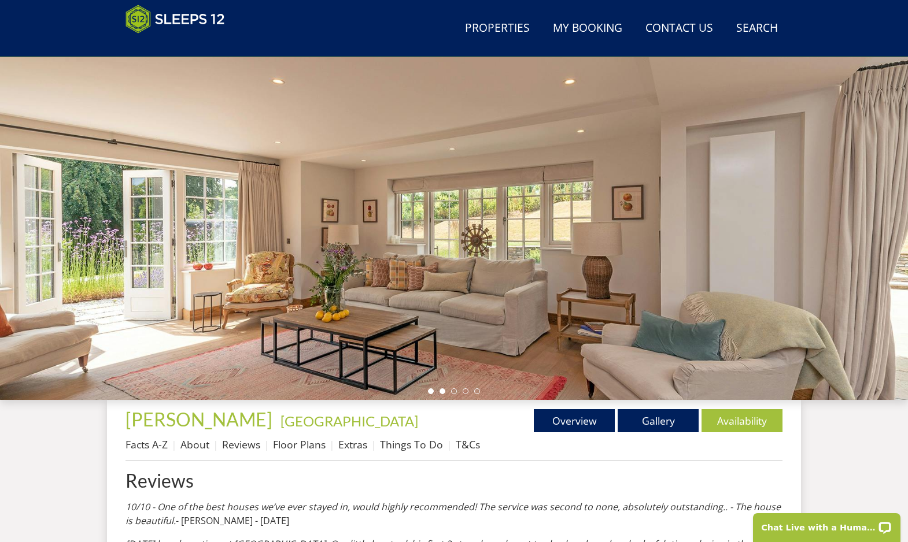
click at [441, 393] on li at bounding box center [442, 392] width 6 height 6
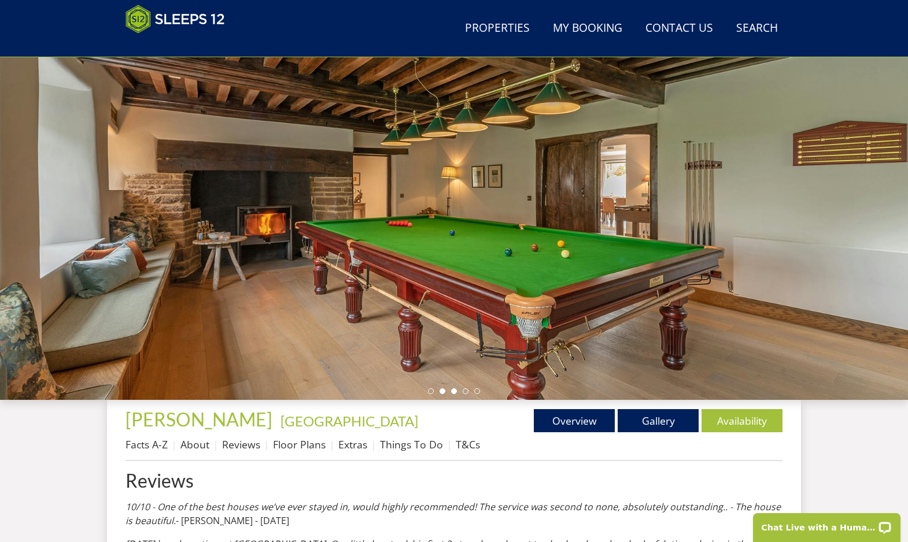
click at [453, 392] on li at bounding box center [454, 392] width 6 height 6
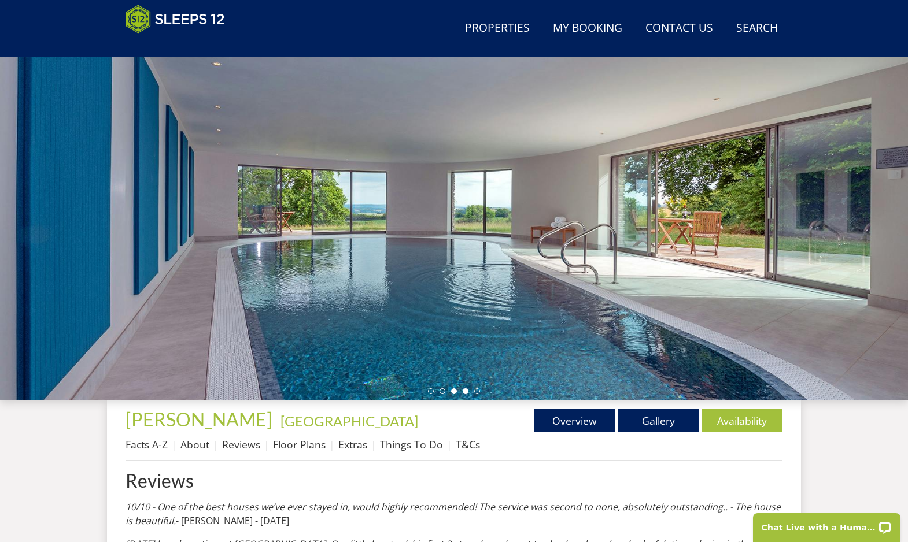
click at [467, 392] on li at bounding box center [466, 392] width 6 height 6
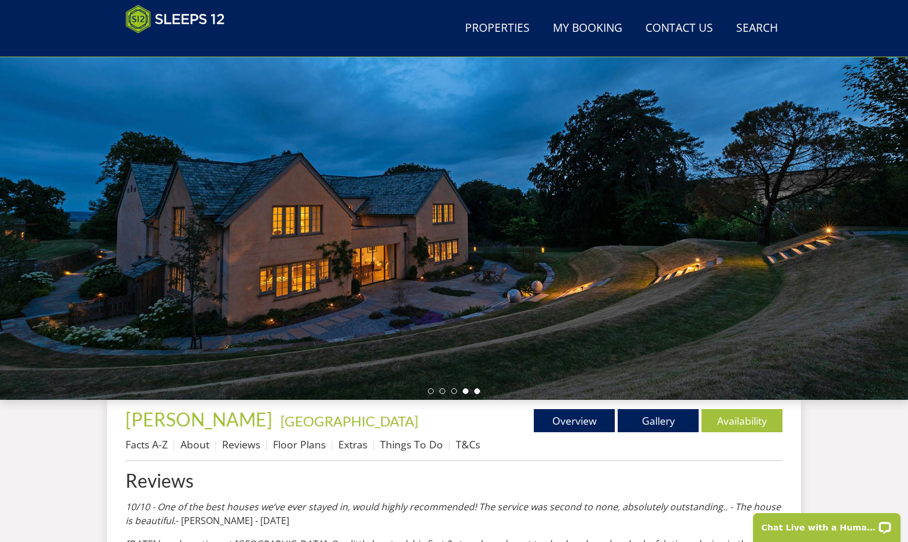
click at [479, 393] on li at bounding box center [477, 392] width 6 height 6
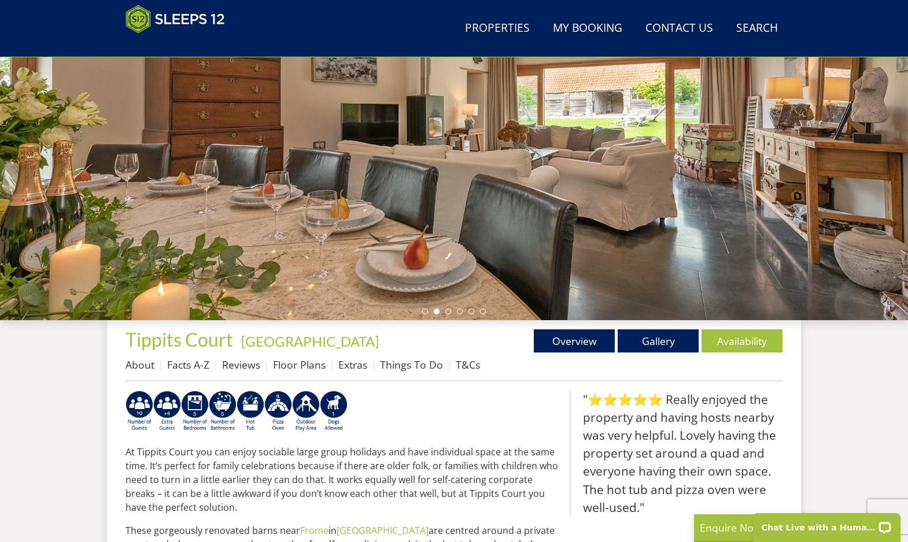
scroll to position [179, 0]
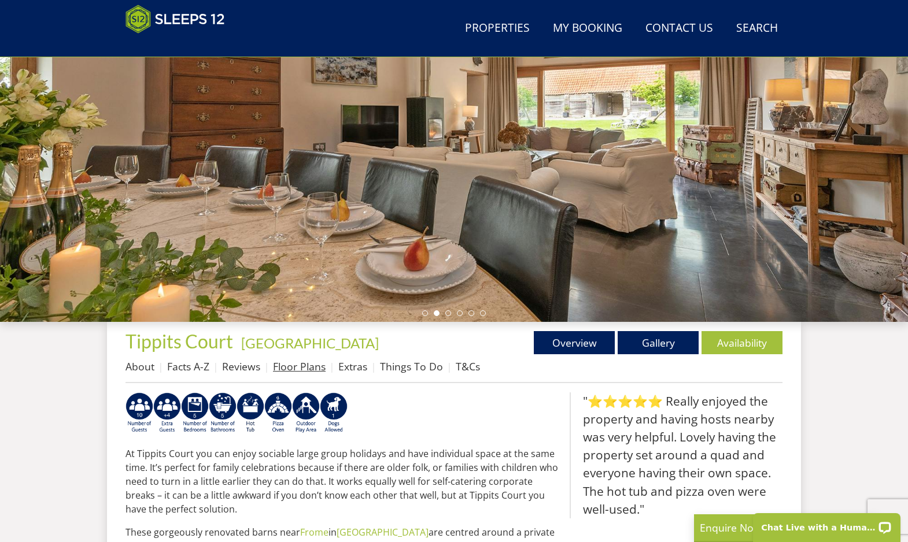
click at [299, 373] on link "Floor Plans" at bounding box center [299, 367] width 53 height 14
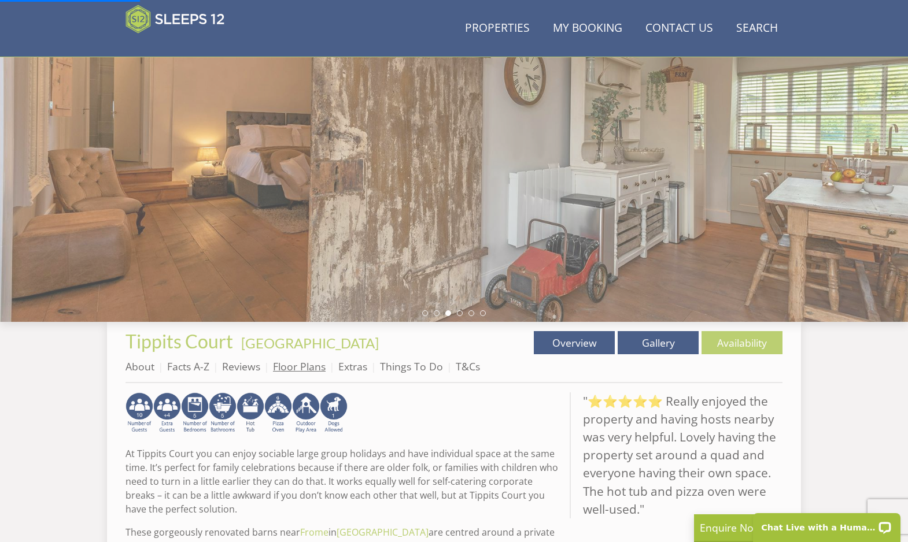
click at [301, 367] on link "Floor Plans" at bounding box center [299, 367] width 53 height 14
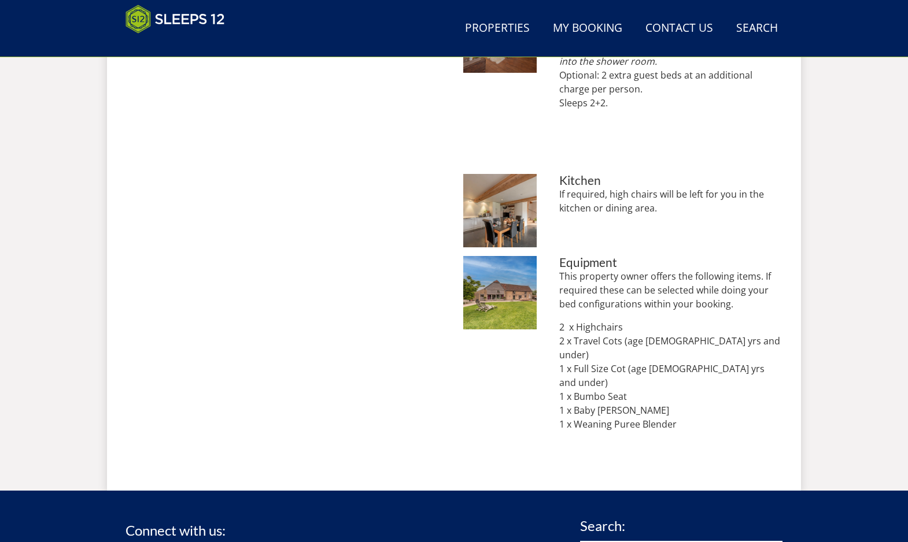
scroll to position [1063, 0]
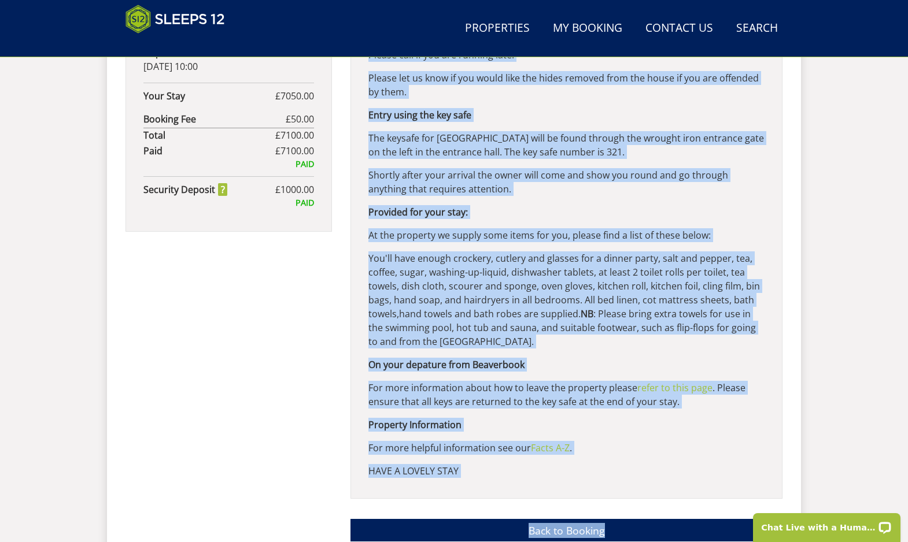
scroll to position [861, 0]
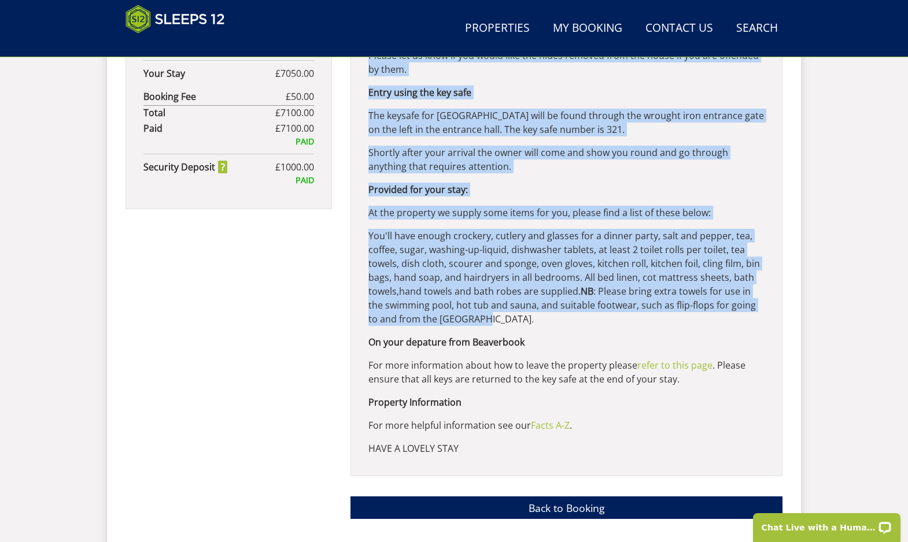
drag, startPoint x: 369, startPoint y: 189, endPoint x: 515, endPoint y: 320, distance: 195.7
click at [515, 320] on div "ESSENTIAL - PLEASE SCROLL DOWN AND READ ALL THE FOLLOWING INFORMATION: Address:…" at bounding box center [566, 100] width 432 height 751
copy div "Address: [GEOGRAPHIC_DATA] 0PW Use the What Three Words Link: //cringes.shade.j…"
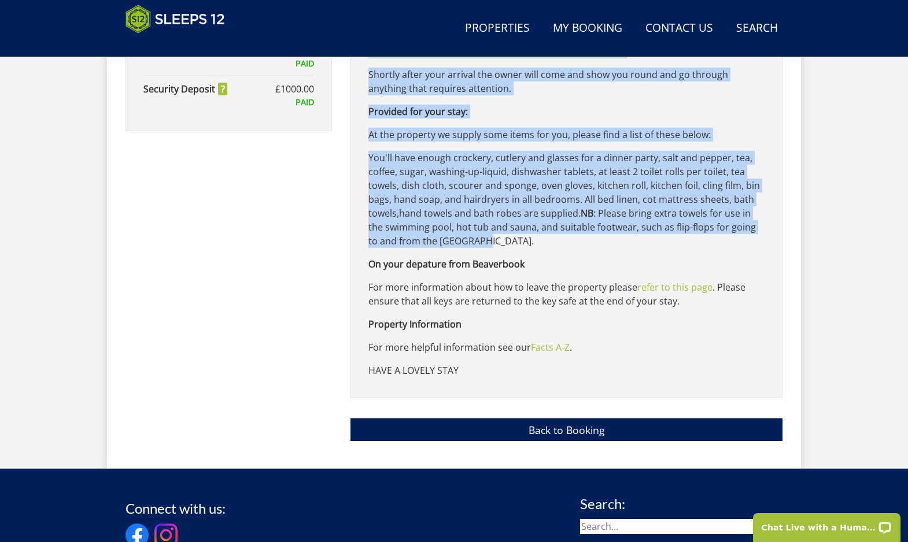
scroll to position [942, 0]
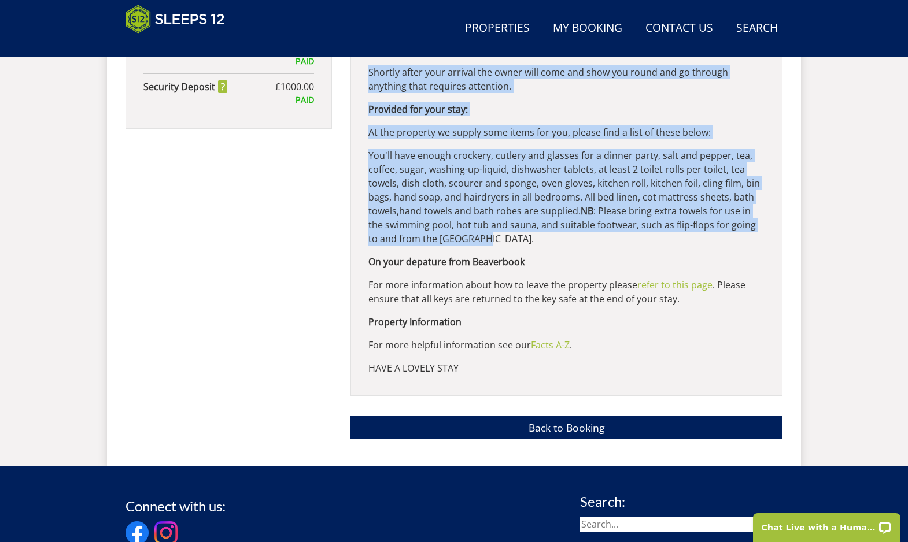
click at [686, 283] on link "refer to this page" at bounding box center [674, 285] width 75 height 13
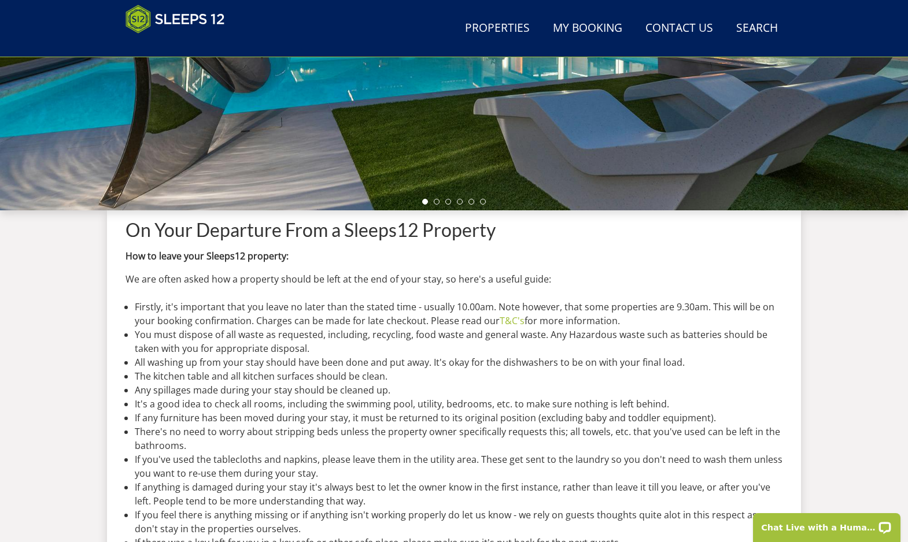
scroll to position [404, 0]
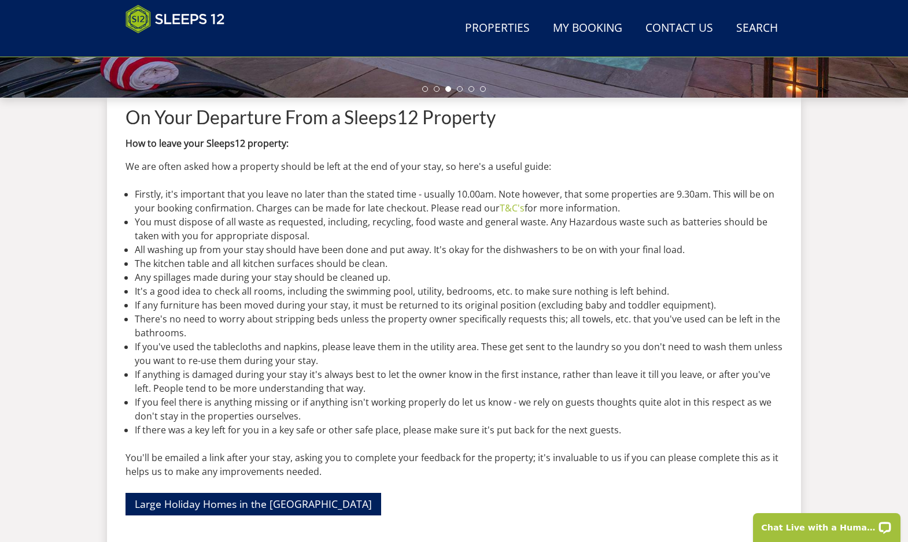
click at [619, 438] on div "On Your Departure From a Sleeps12 Property How to leave your Sleeps12 property:…" at bounding box center [453, 318] width 657 height 423
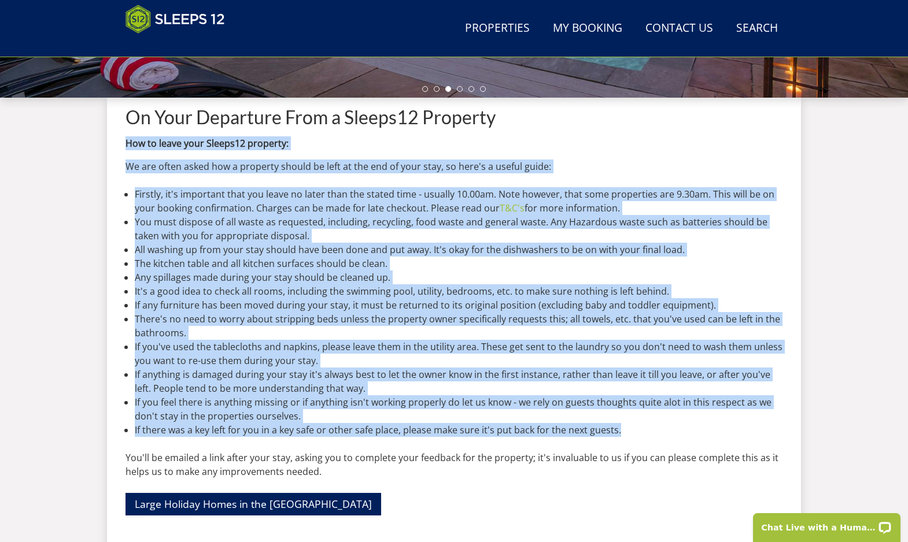
drag, startPoint x: 626, startPoint y: 435, endPoint x: 75, endPoint y: 142, distance: 623.6
click at [76, 142] on div "Search Menu Properties My Booking Contact Us [PHONE_NUMBER] Search Check Availa…" at bounding box center [454, 92] width 908 height 913
copy div "Lor ip dolor sita Consec98 adipisci: El sed doeiu tempo inc u laboreet dolore m…"
